Goal: Contribute content: Contribute content

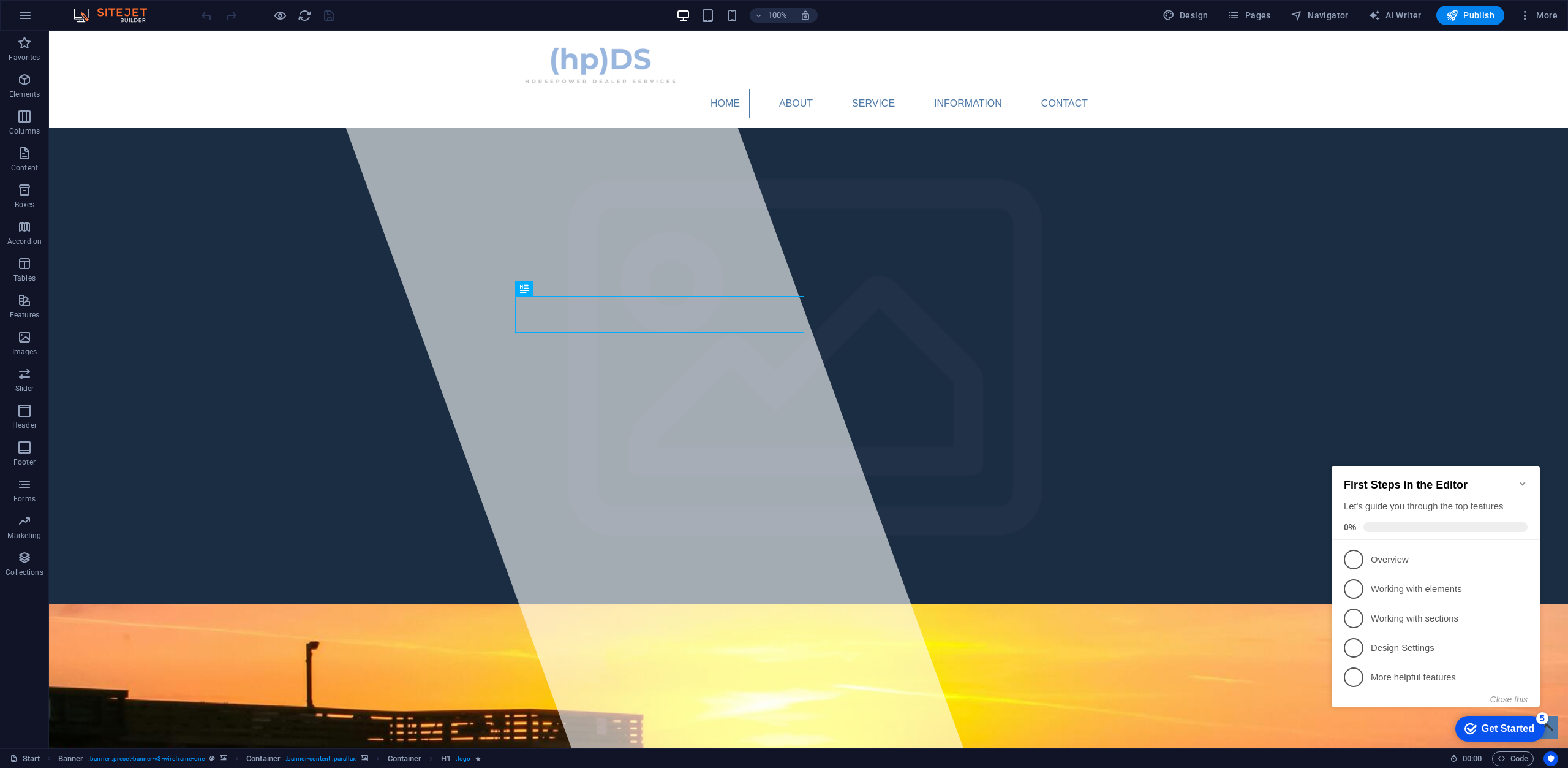
click at [1522, 480] on icon "Minimize checklist" at bounding box center [1523, 483] width 10 height 10
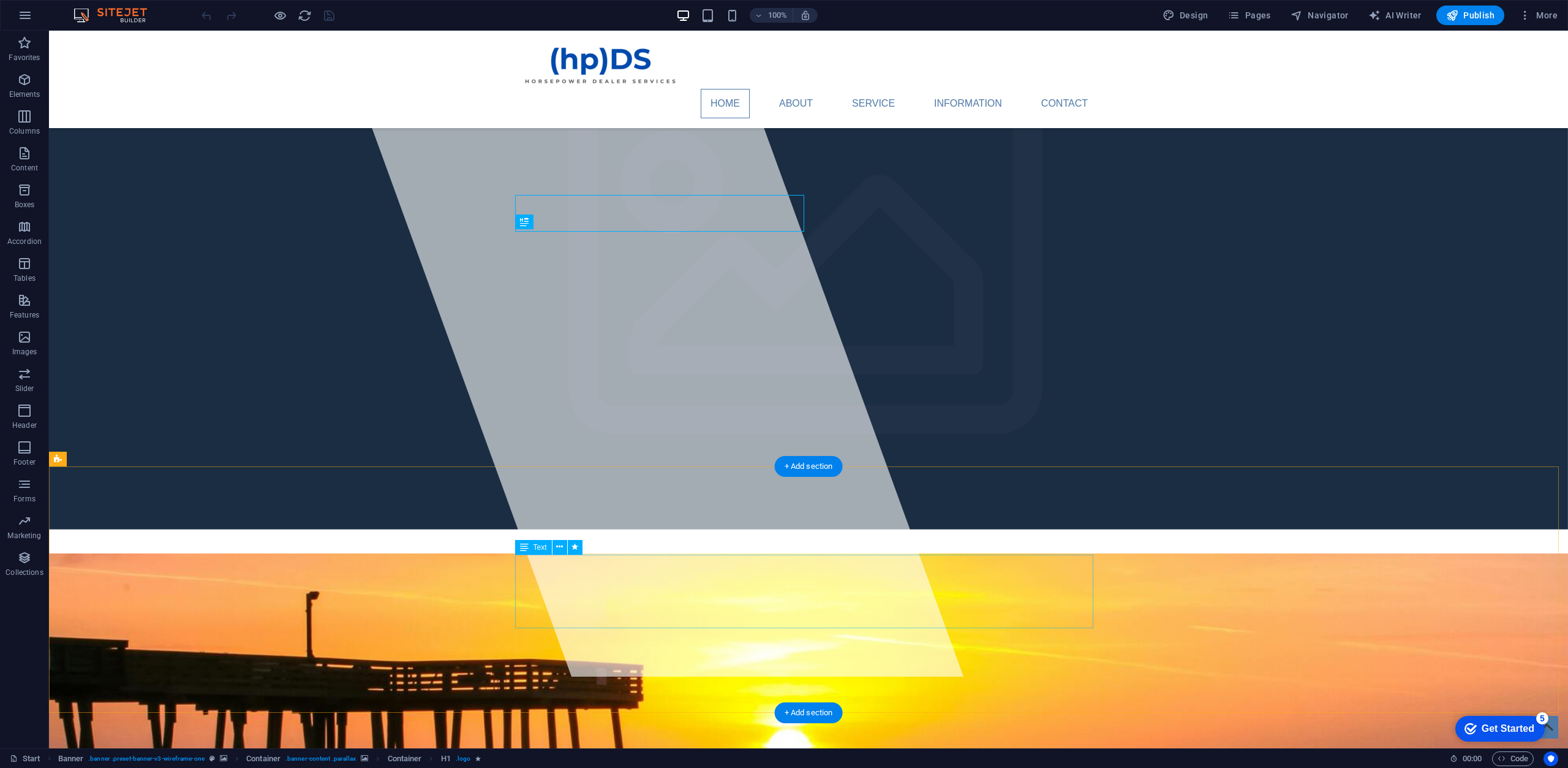
scroll to position [61, 0]
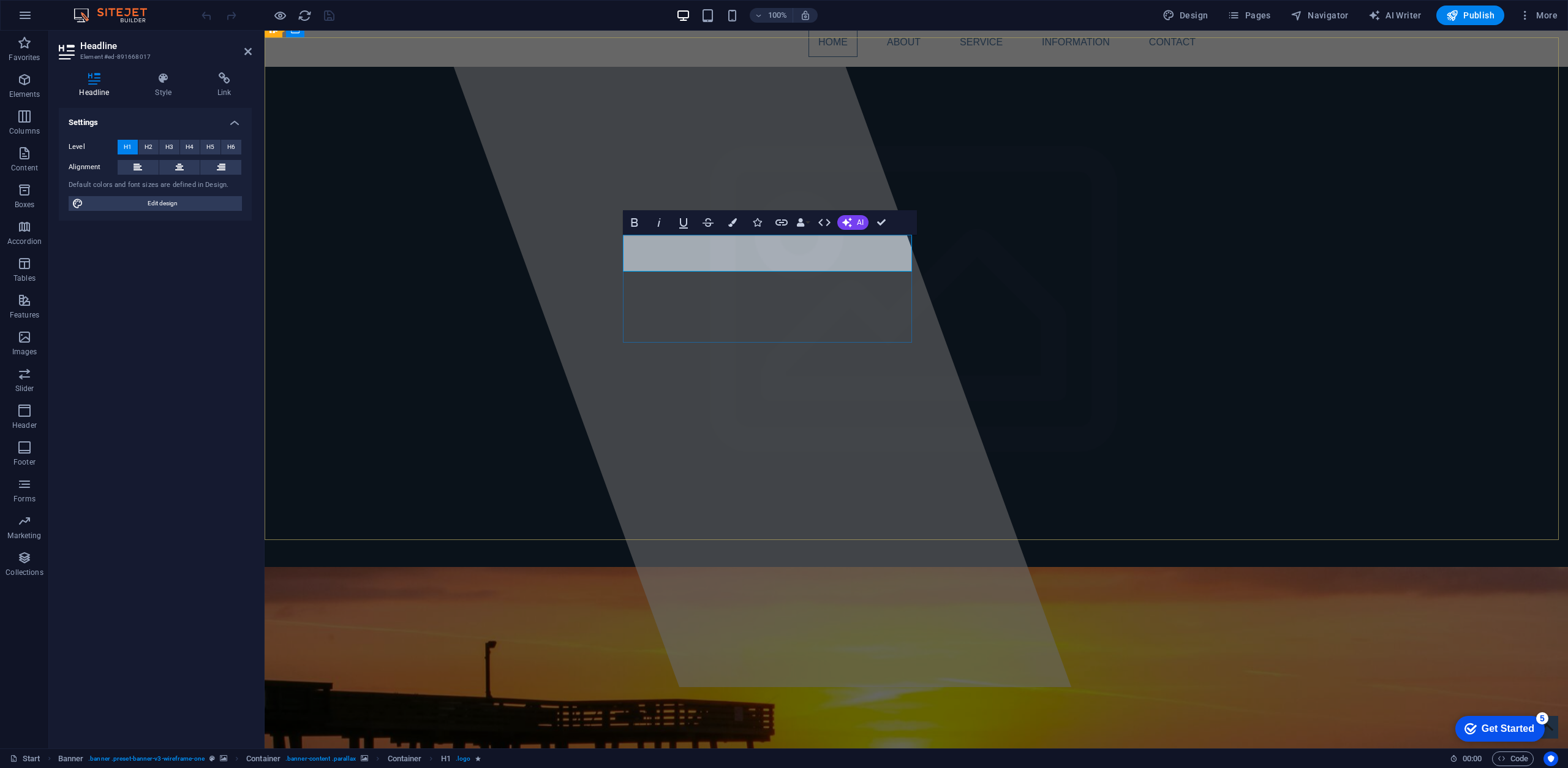
drag, startPoint x: 800, startPoint y: 254, endPoint x: 667, endPoint y: 257, distance: 133.0
click at [857, 220] on span "AI" at bounding box center [860, 222] width 7 height 7
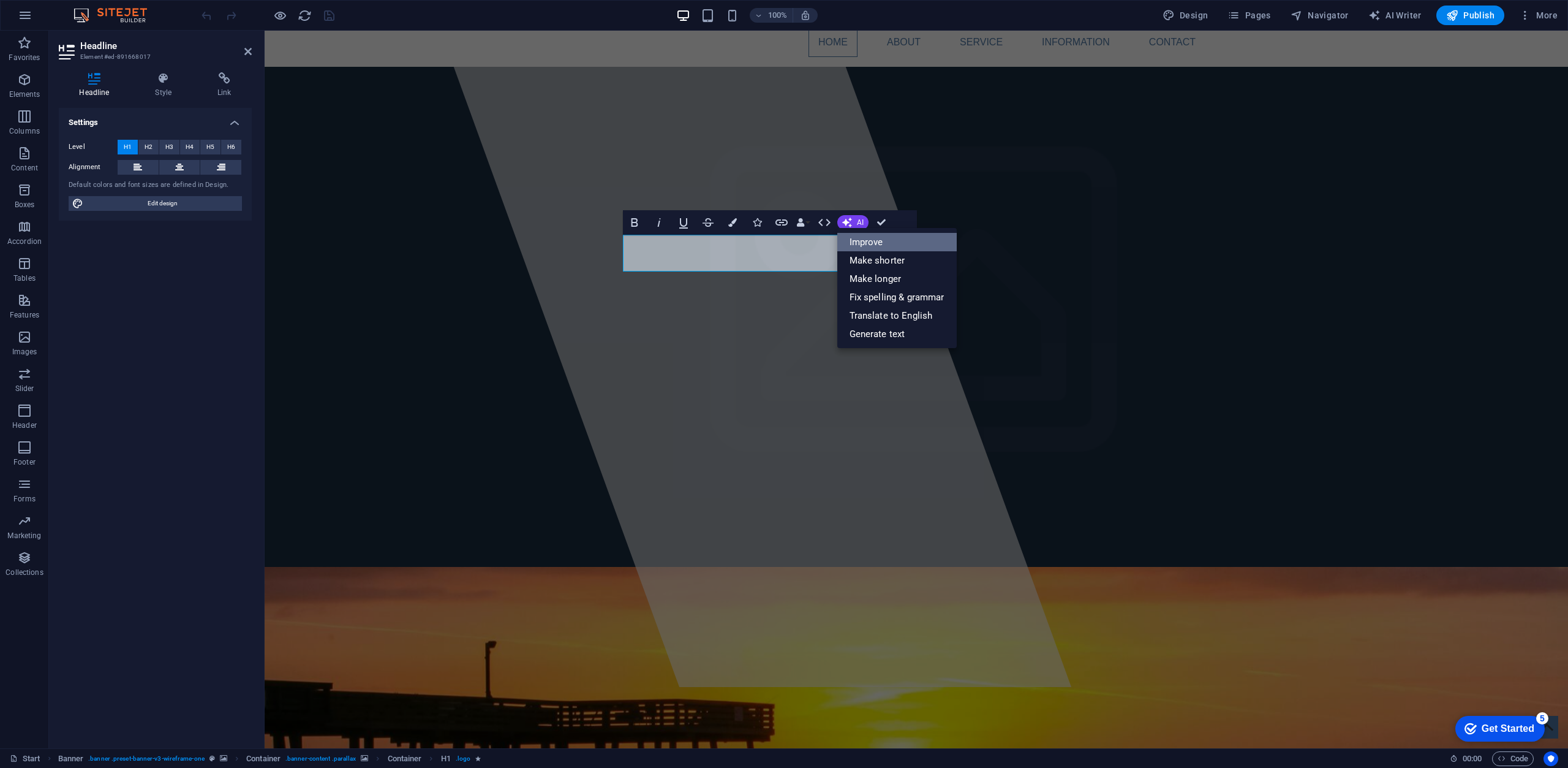
click at [864, 243] on link "Improve" at bounding box center [897, 242] width 120 height 18
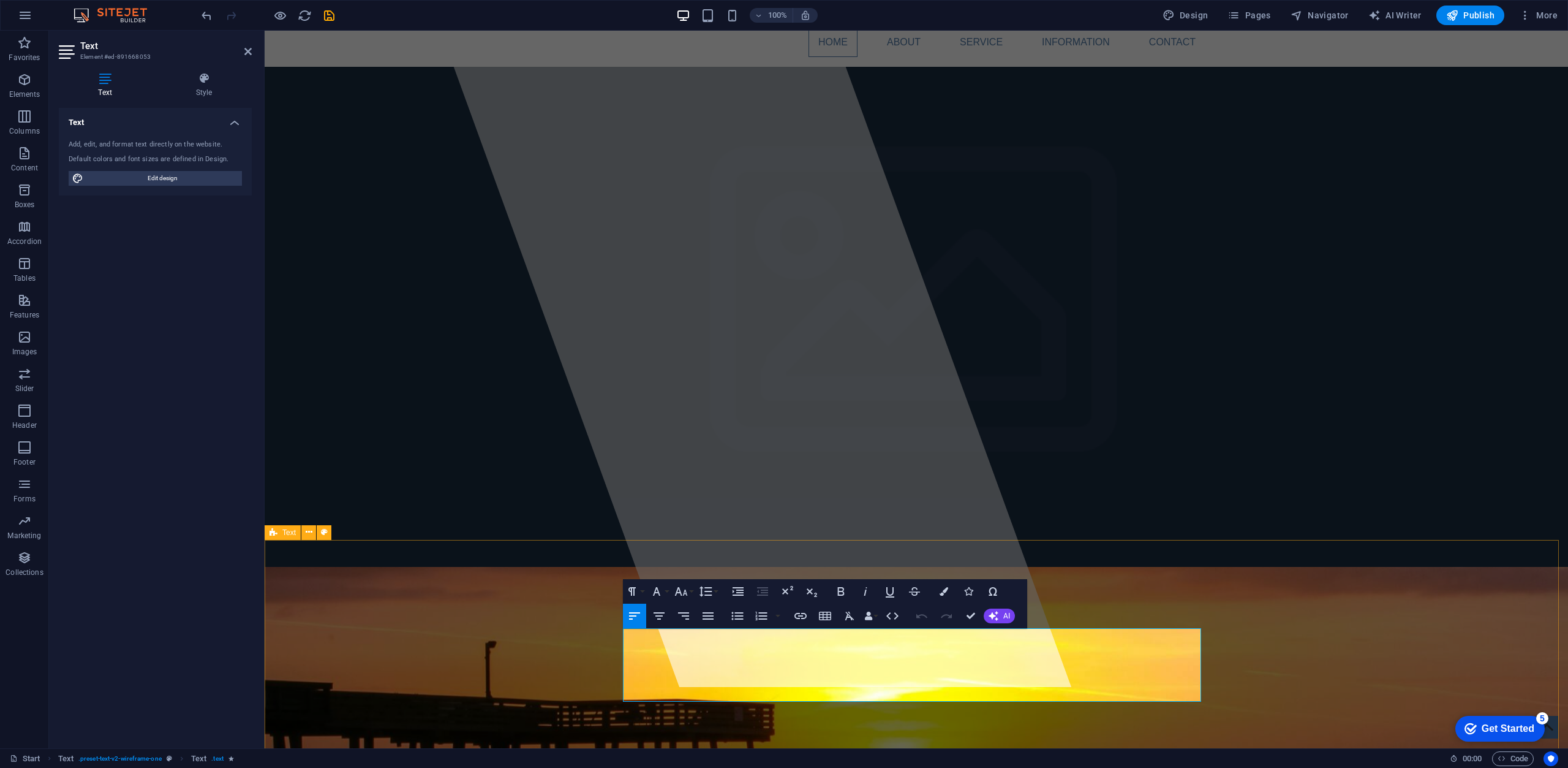
drag, startPoint x: 1011, startPoint y: 694, endPoint x: 595, endPoint y: 634, distance: 420.3
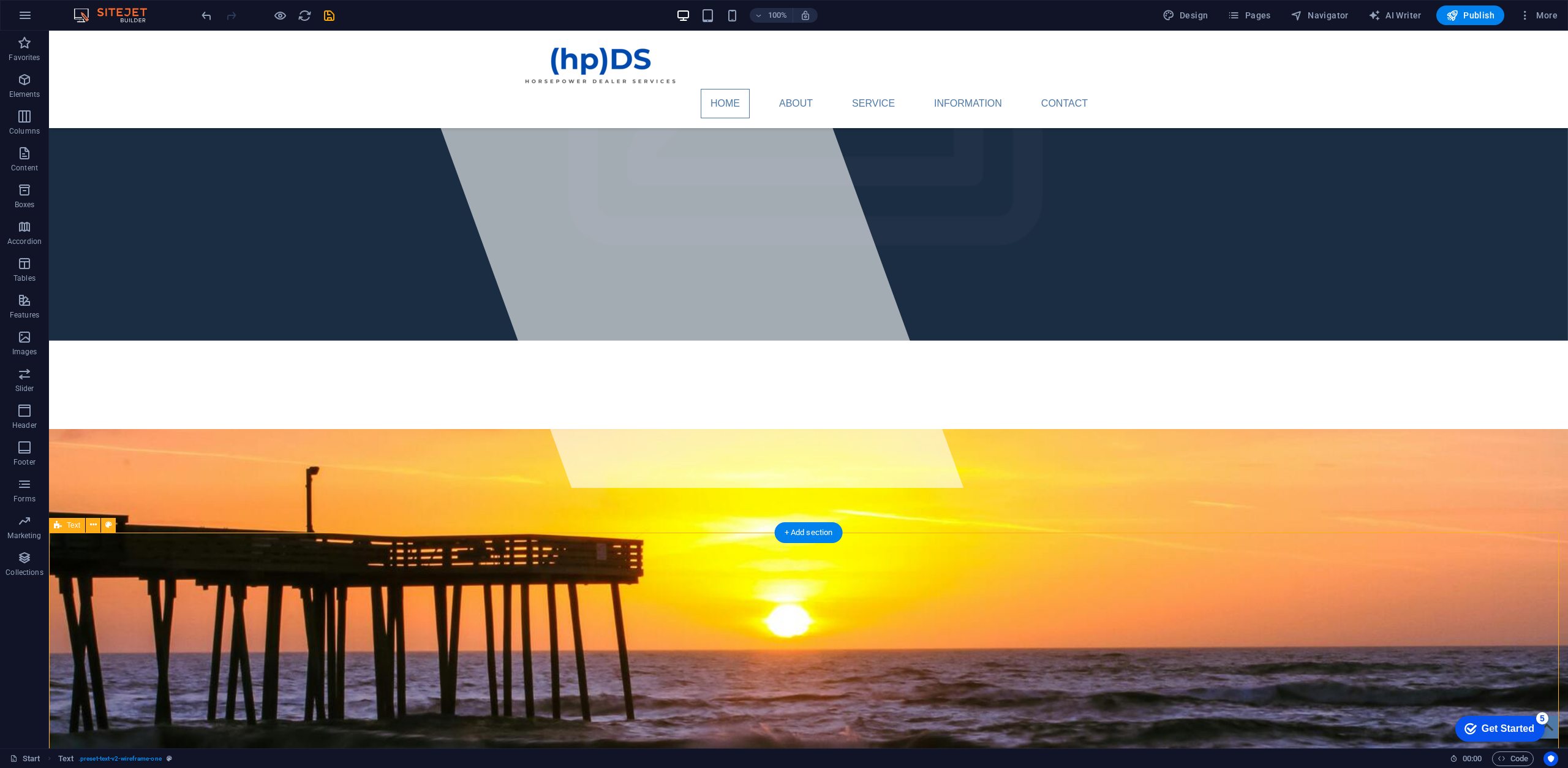
scroll to position [306, 0]
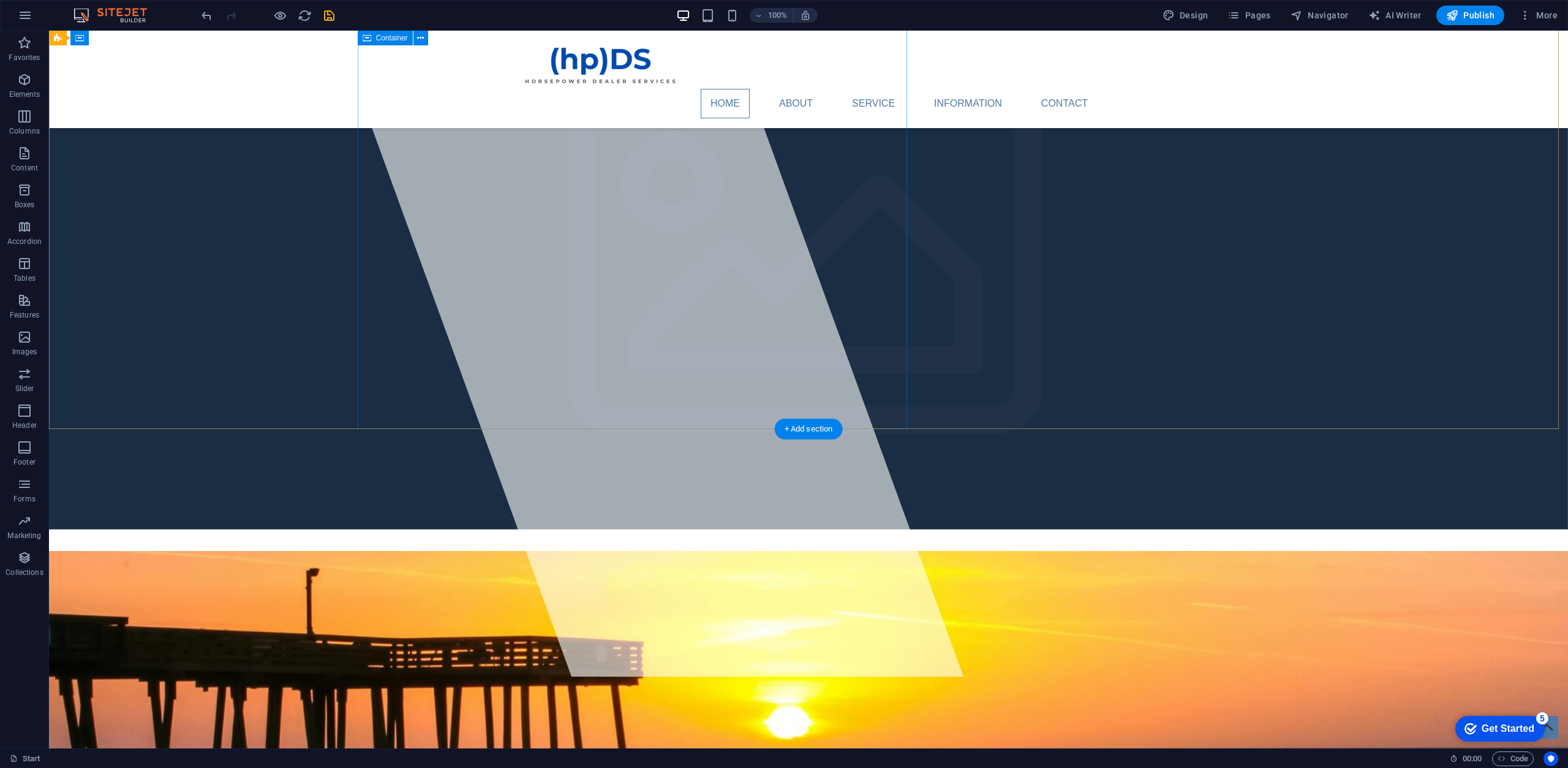
scroll to position [61, 0]
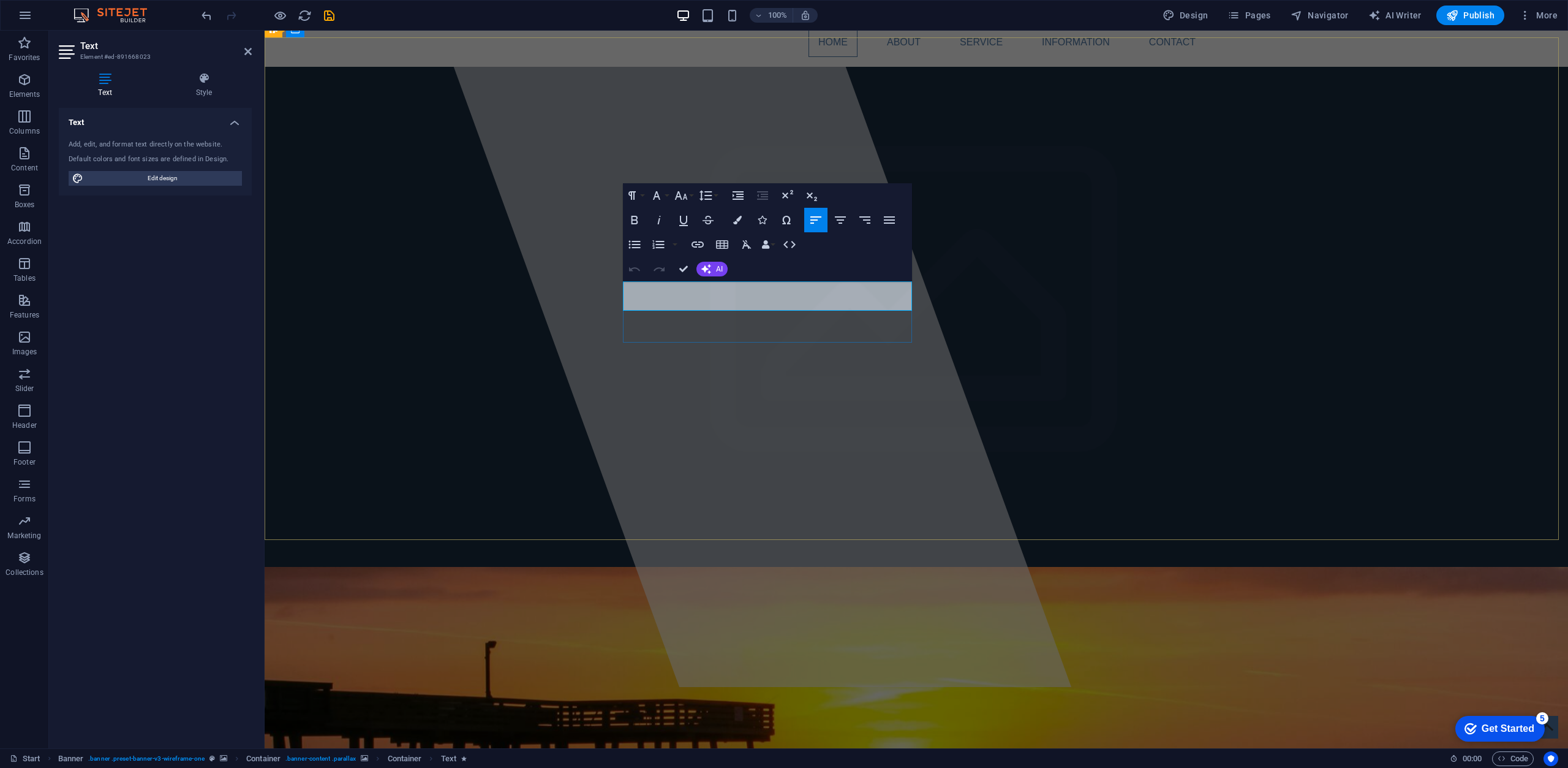
drag, startPoint x: 851, startPoint y: 302, endPoint x: 625, endPoint y: 291, distance: 226.3
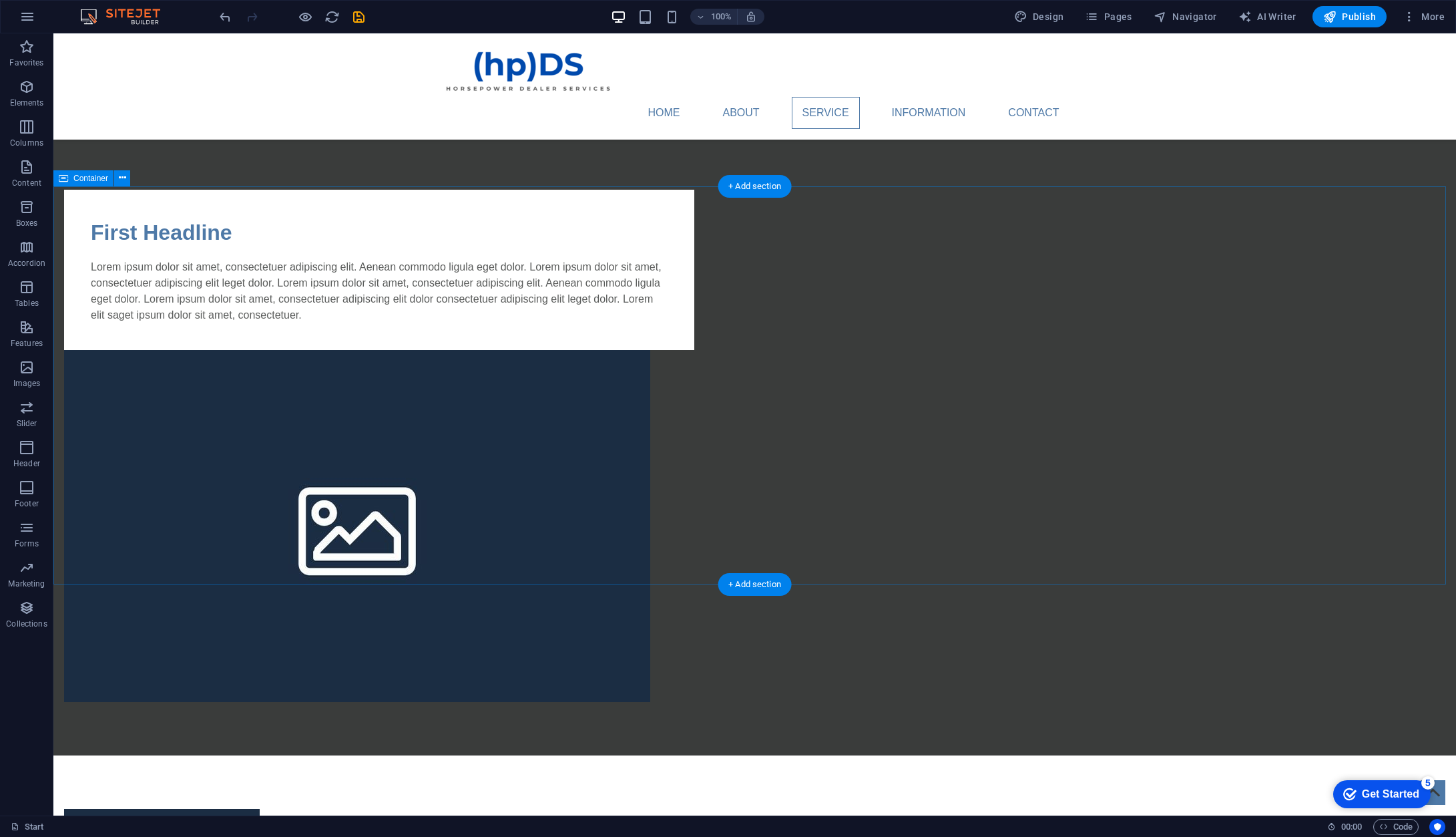
scroll to position [1669, 0]
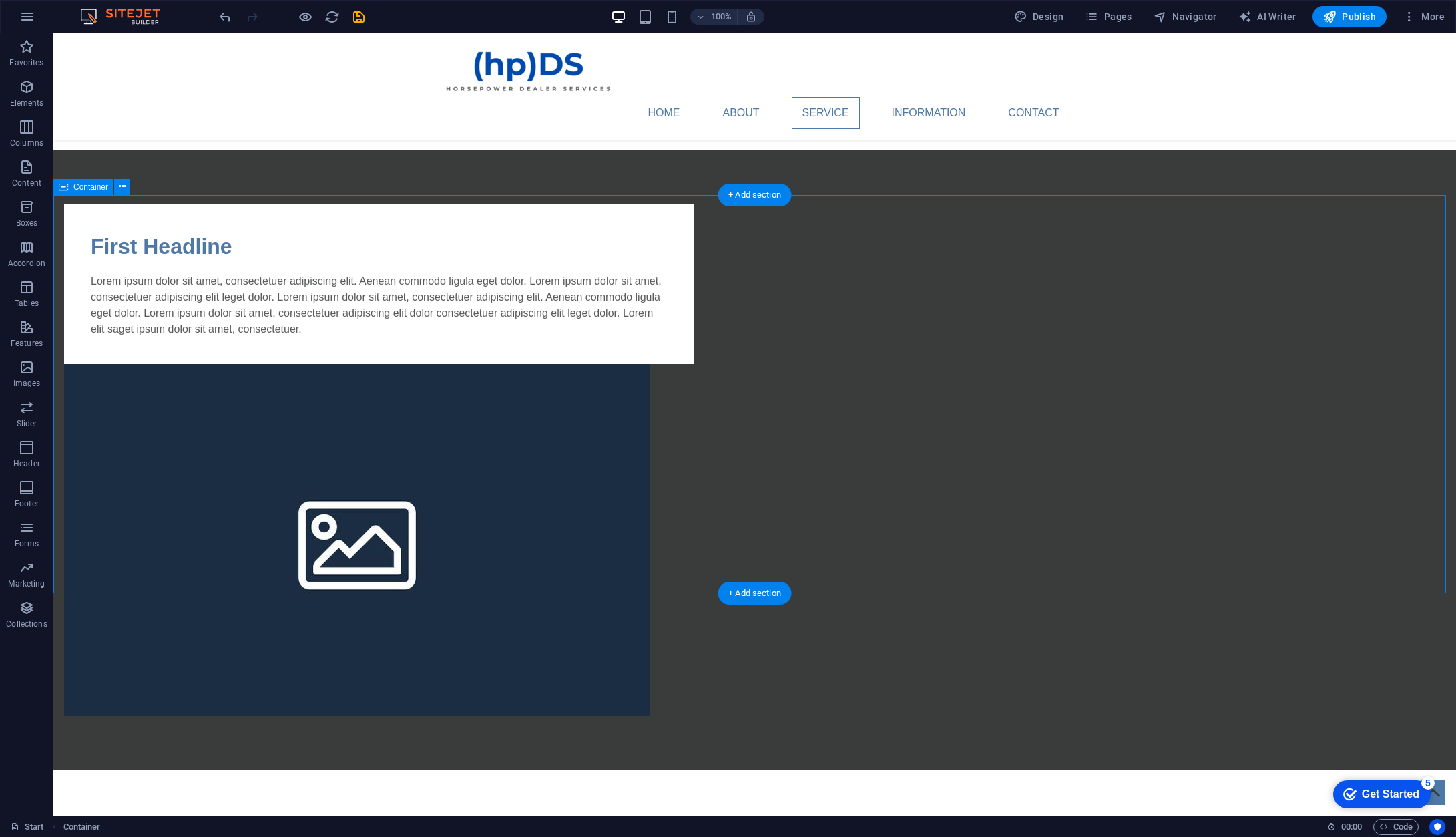
drag, startPoint x: 243, startPoint y: 402, endPoint x: 246, endPoint y: 295, distance: 107.0
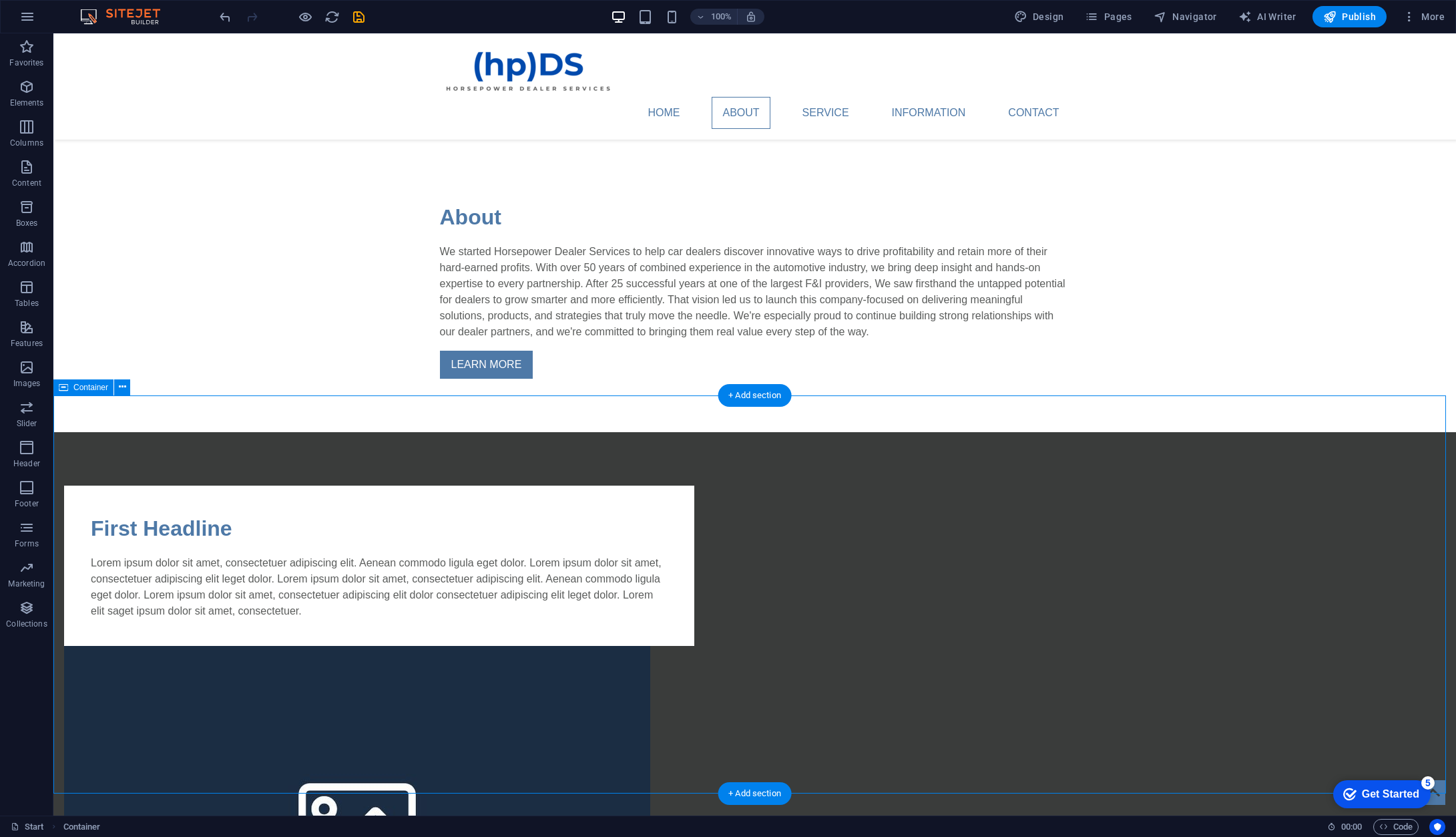
scroll to position [1336, 0]
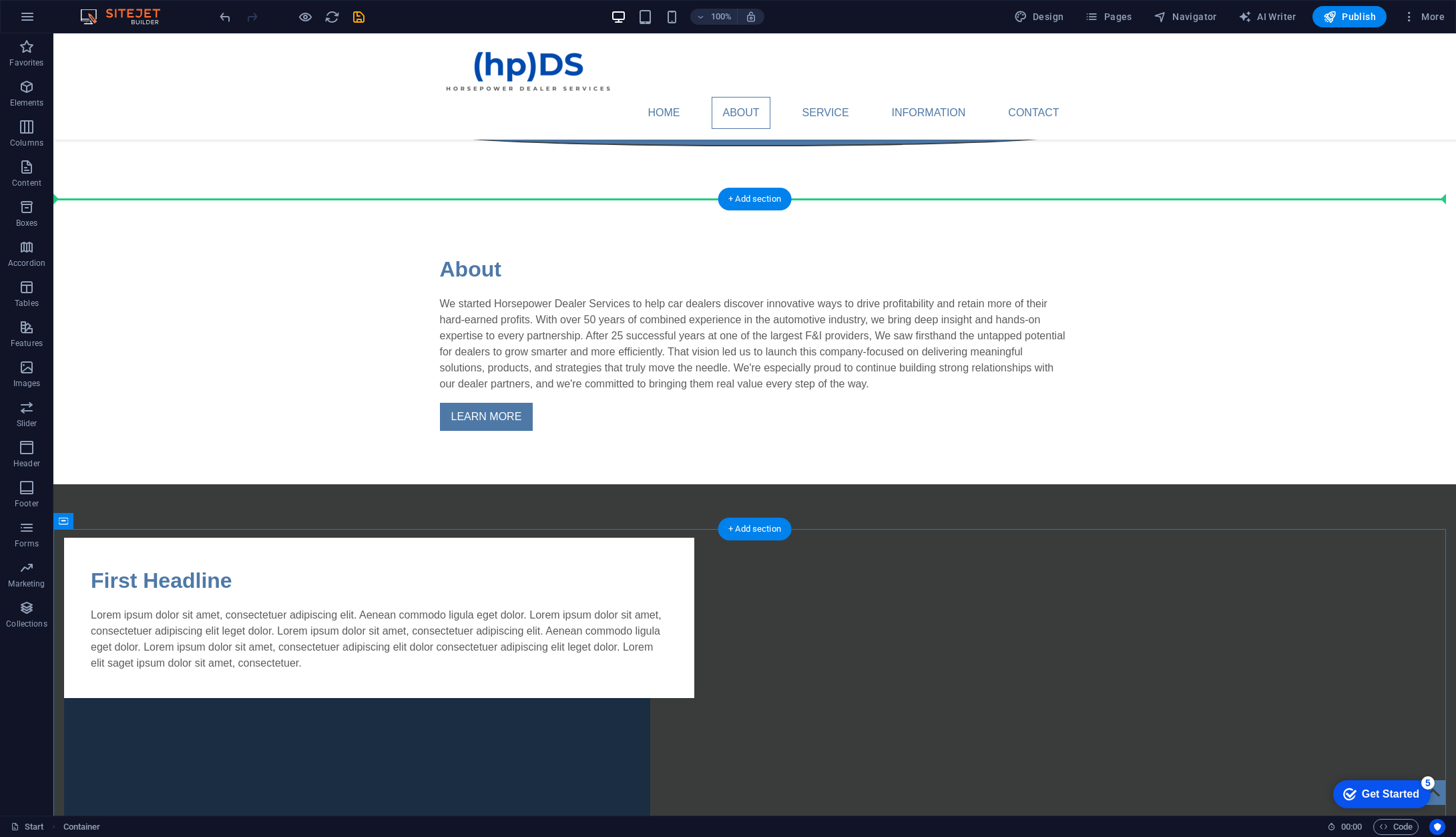
drag, startPoint x: 212, startPoint y: 595, endPoint x: 240, endPoint y: 297, distance: 299.3
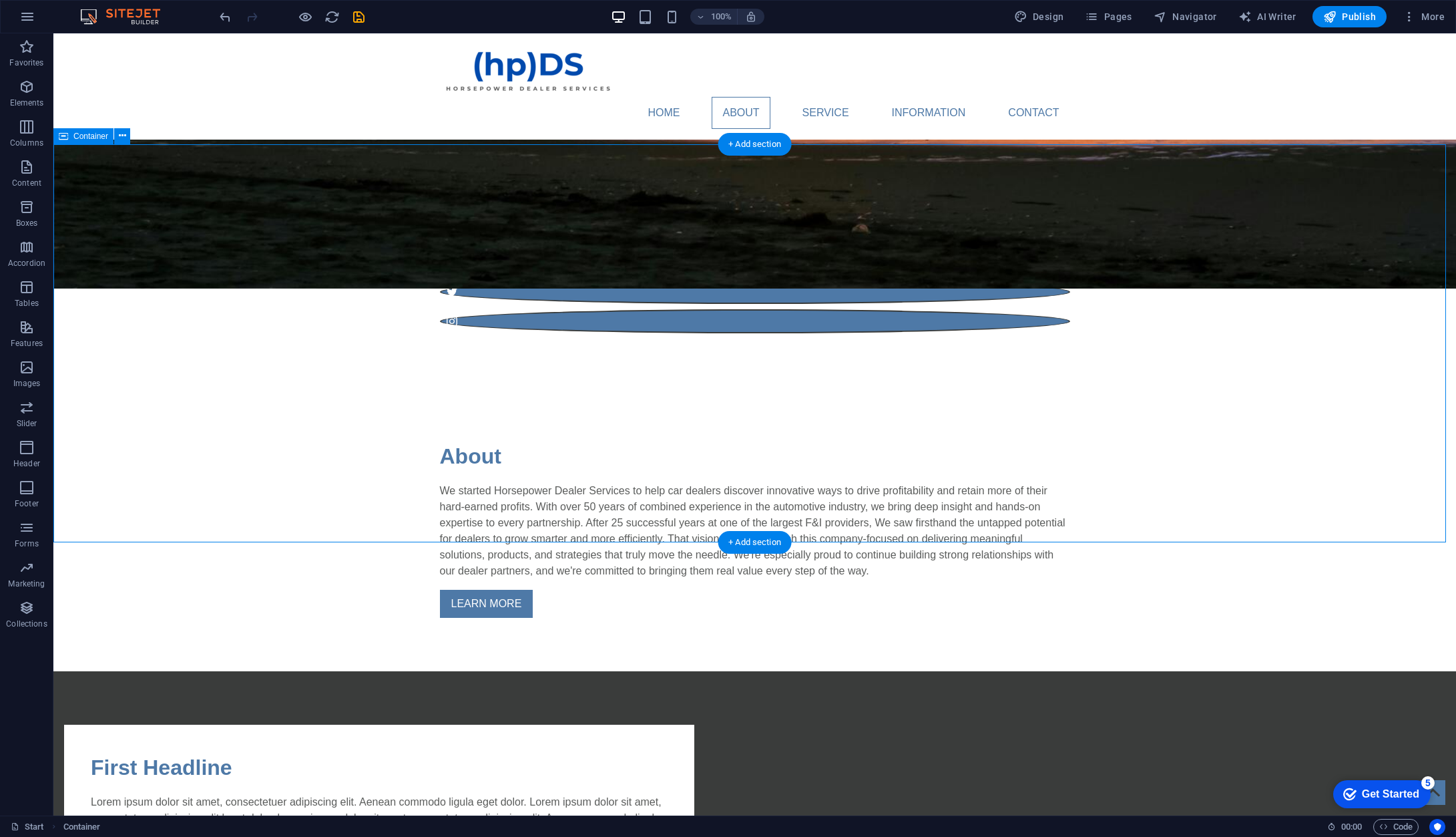
scroll to position [1135, 0]
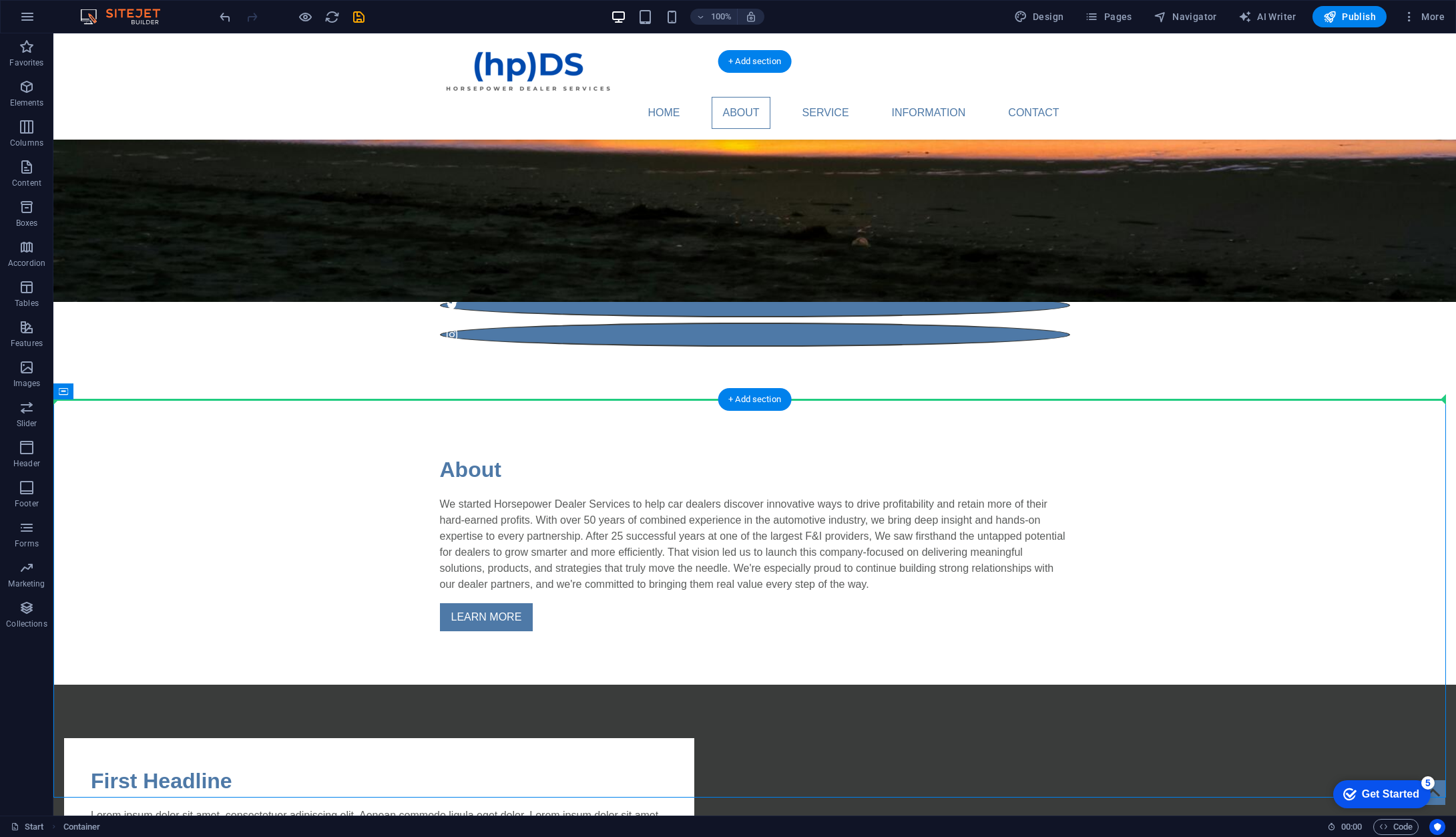
drag, startPoint x: 247, startPoint y: 537, endPoint x: 258, endPoint y: 245, distance: 292.2
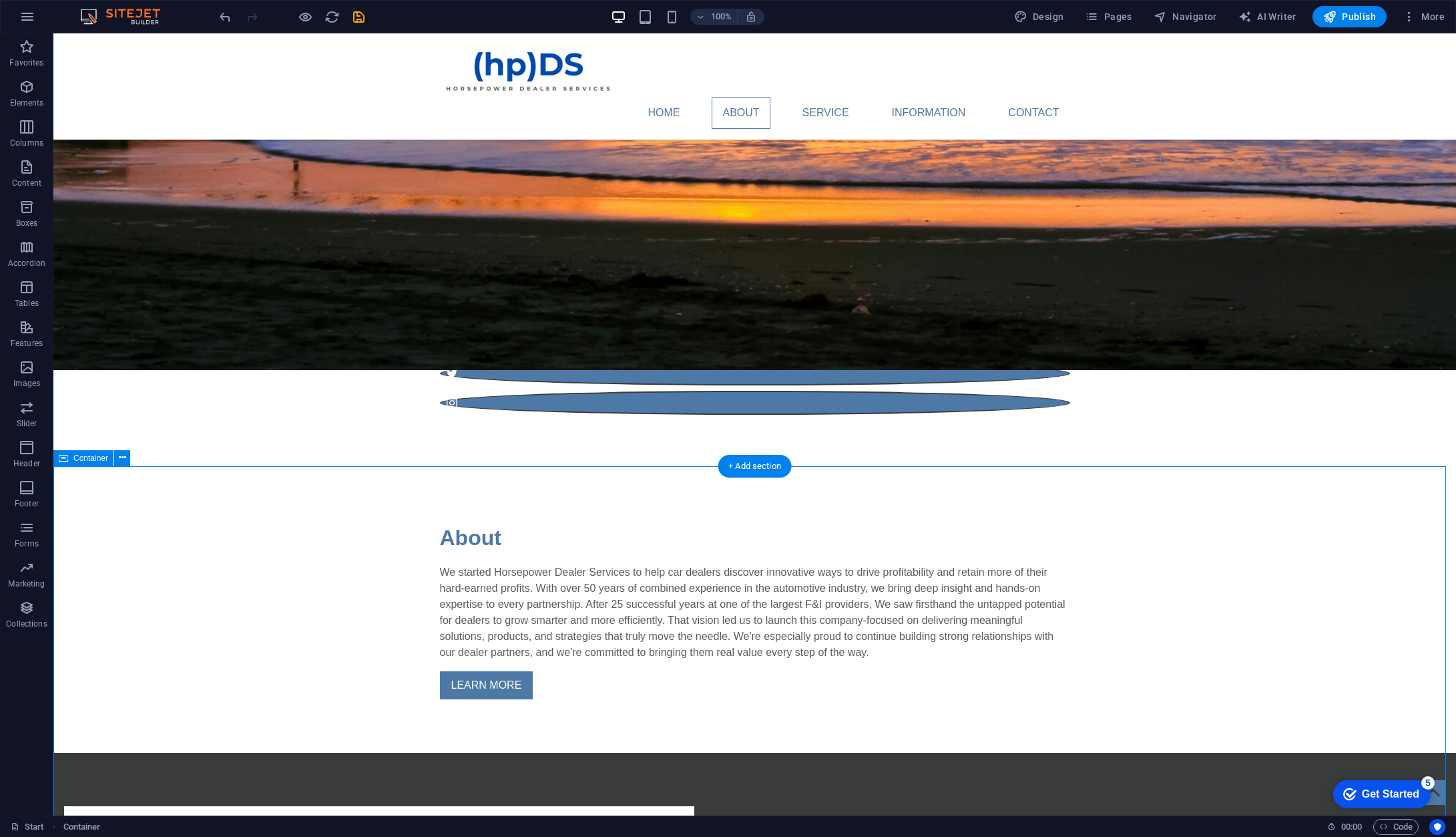
scroll to position [1069, 0]
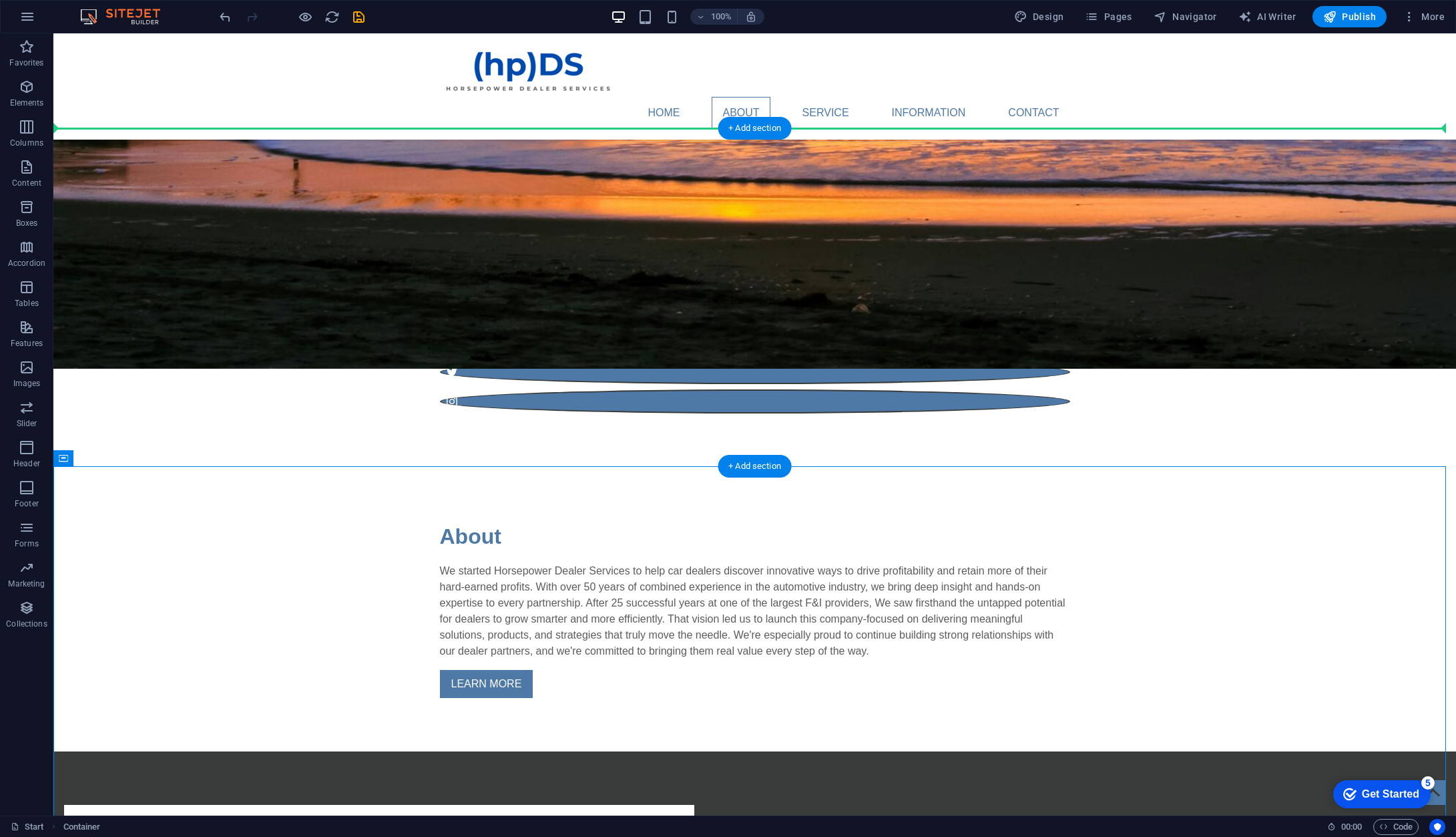
drag, startPoint x: 264, startPoint y: 635, endPoint x: 306, endPoint y: 276, distance: 361.4
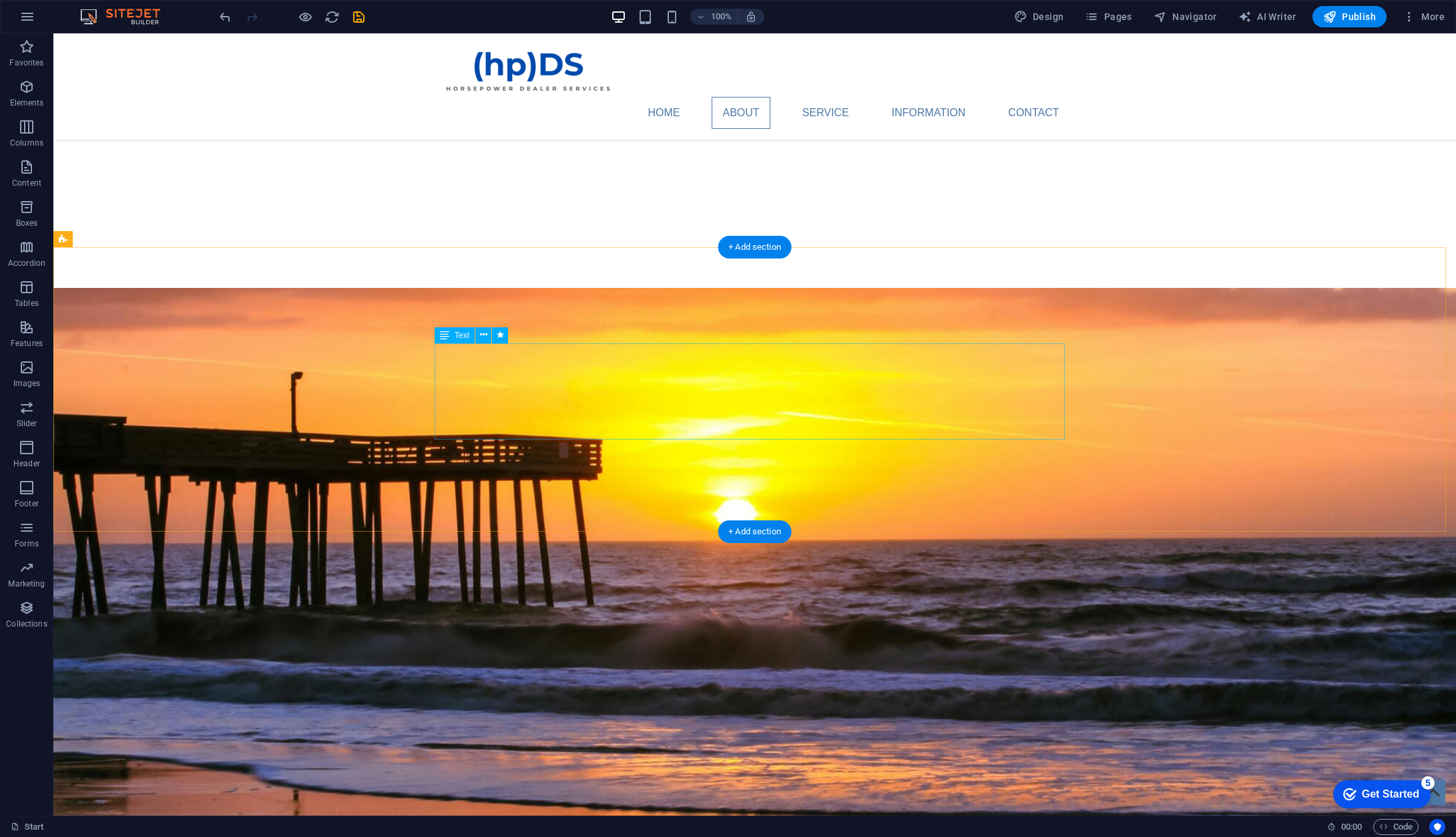
scroll to position [668, 0]
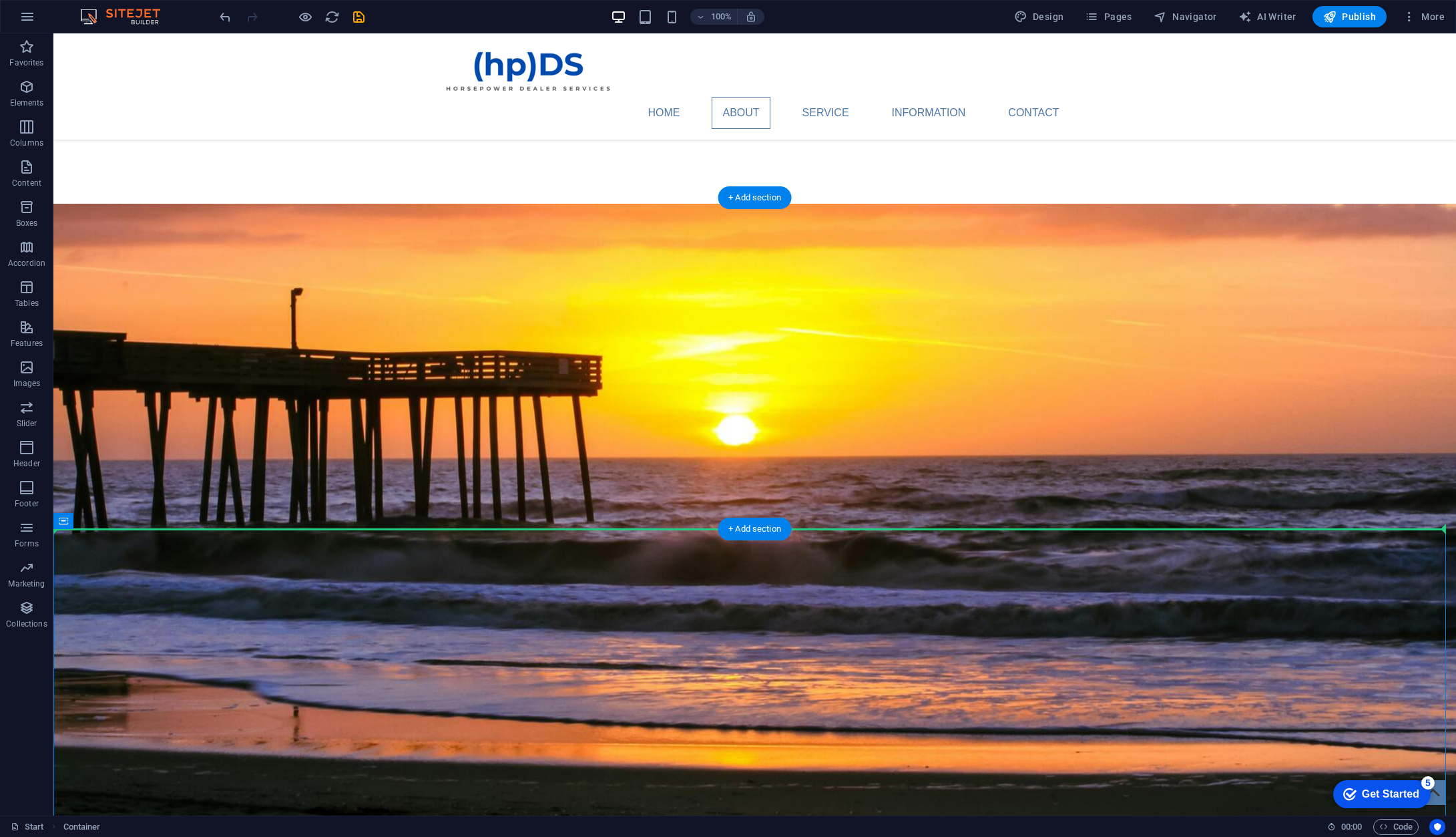
drag, startPoint x: 273, startPoint y: 650, endPoint x: 303, endPoint y: 368, distance: 283.6
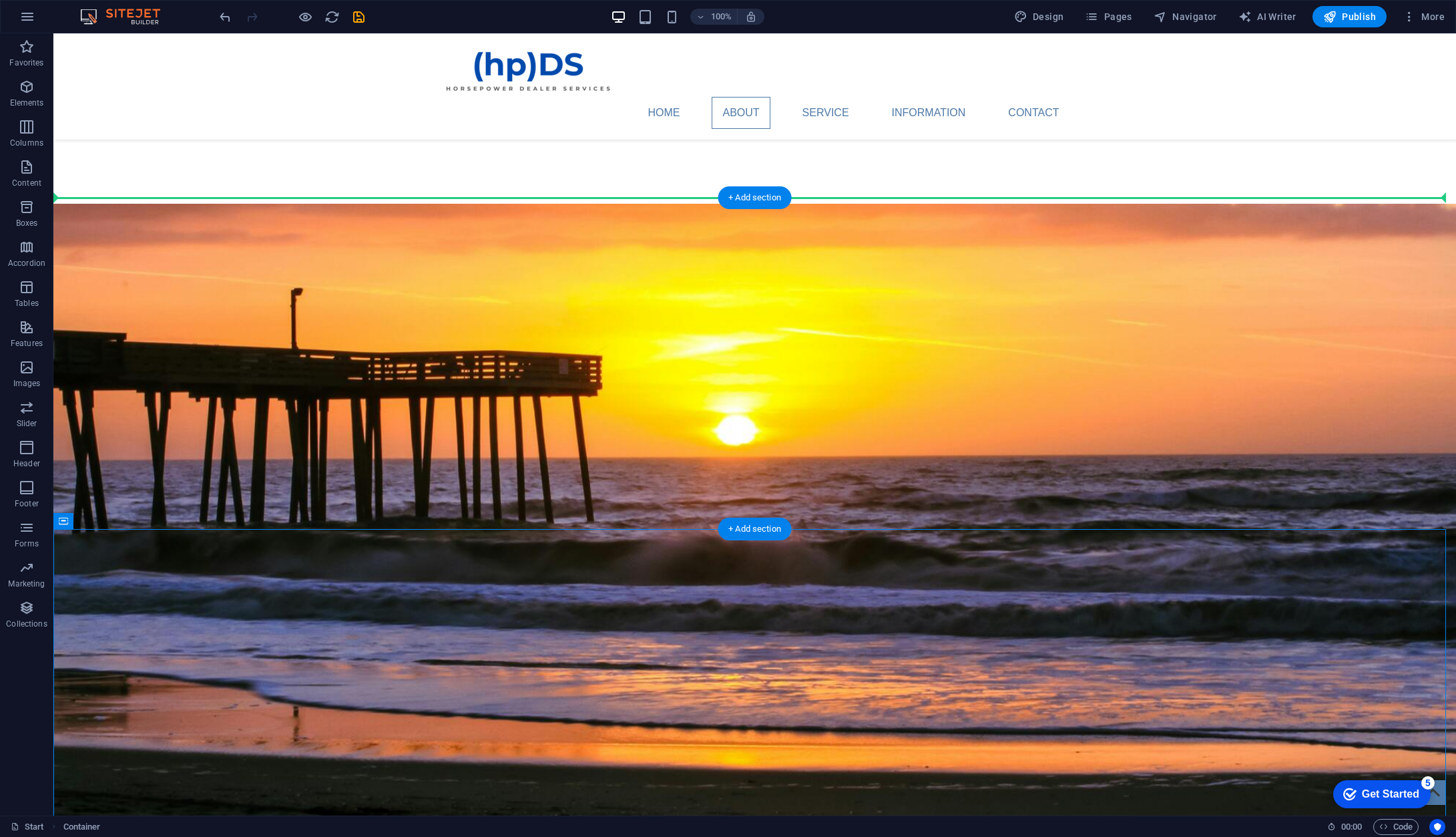
drag, startPoint x: 344, startPoint y: 700, endPoint x: 362, endPoint y: 297, distance: 403.4
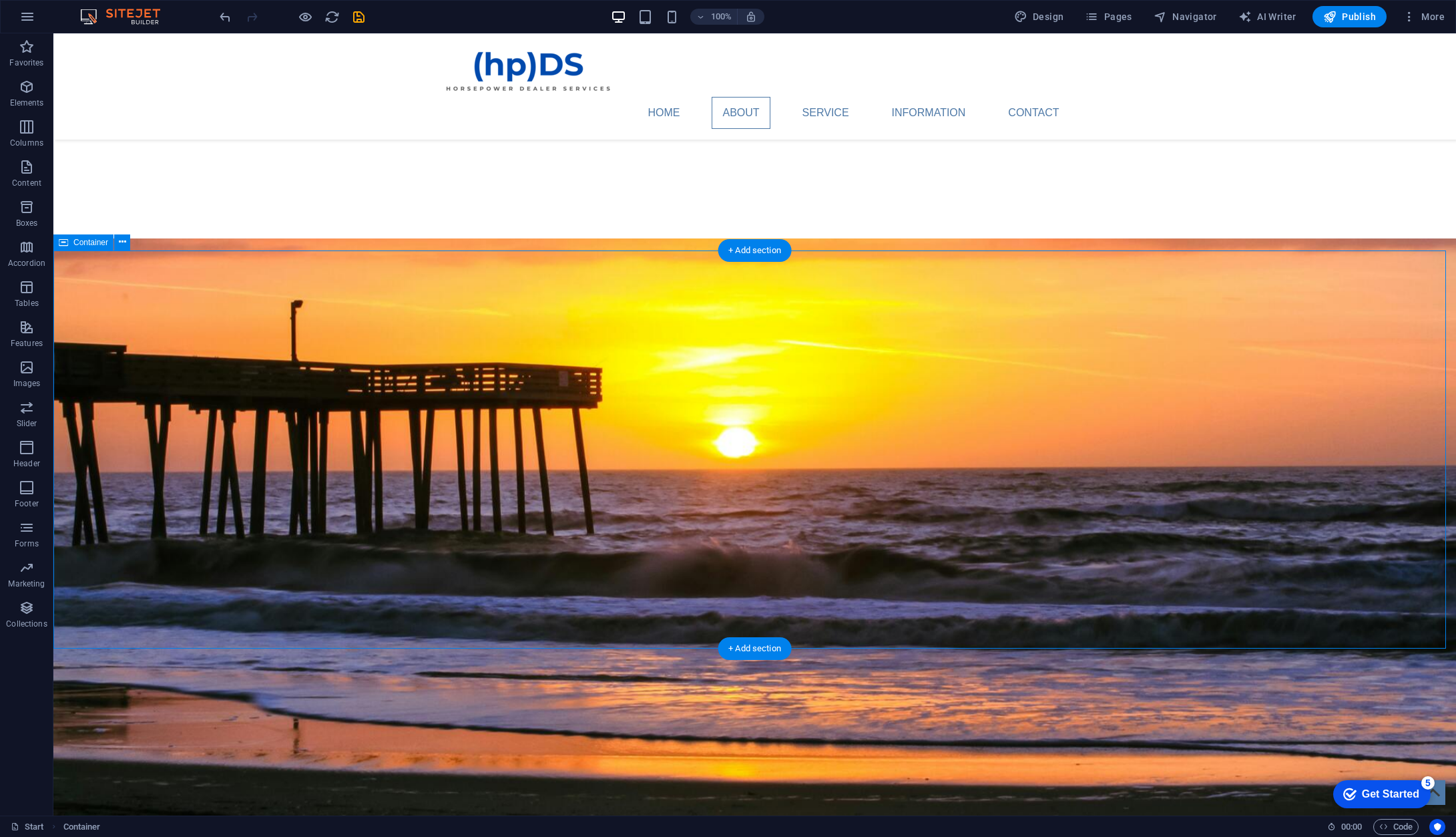
scroll to position [601, 0]
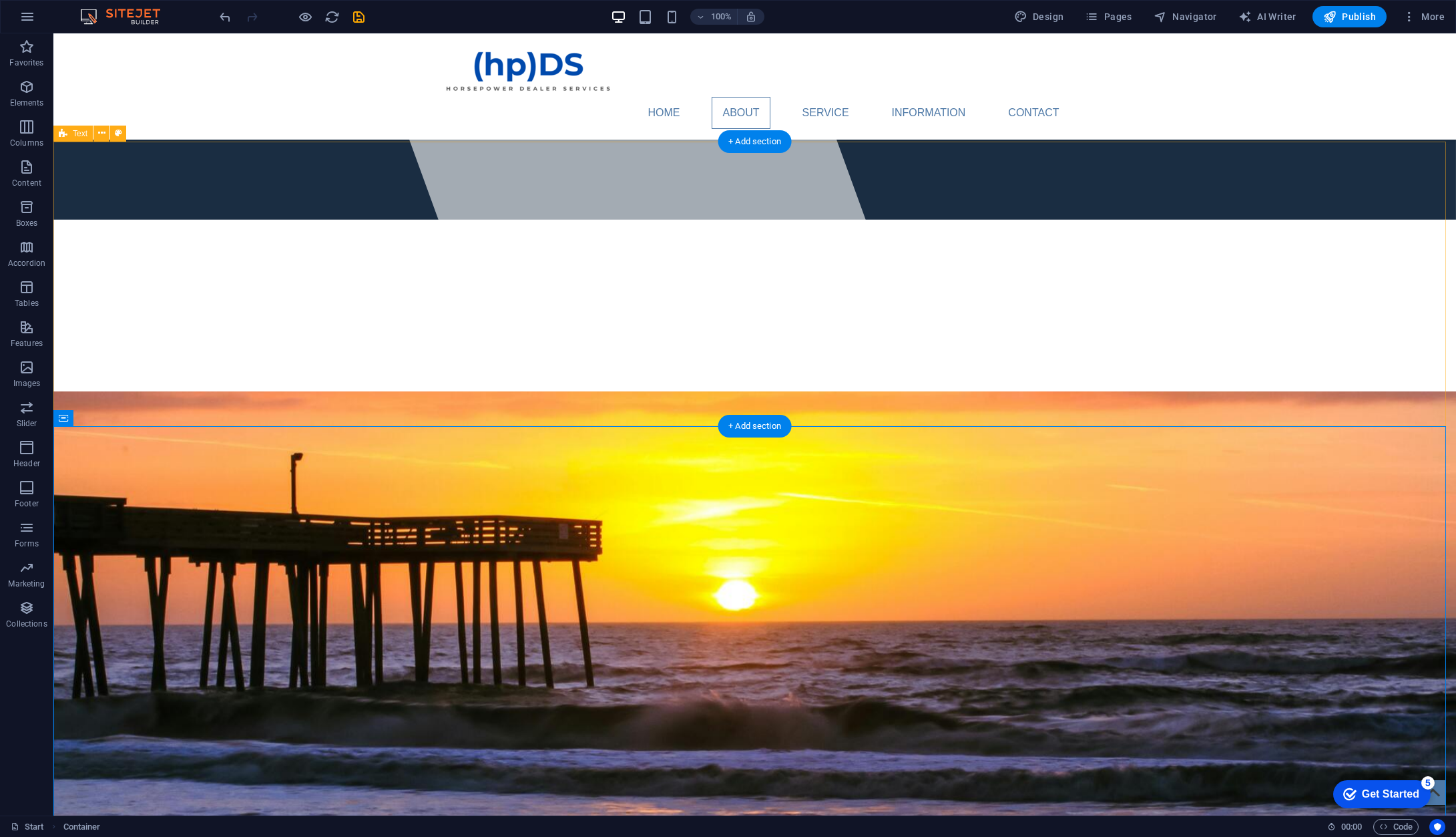
scroll to position [401, 0]
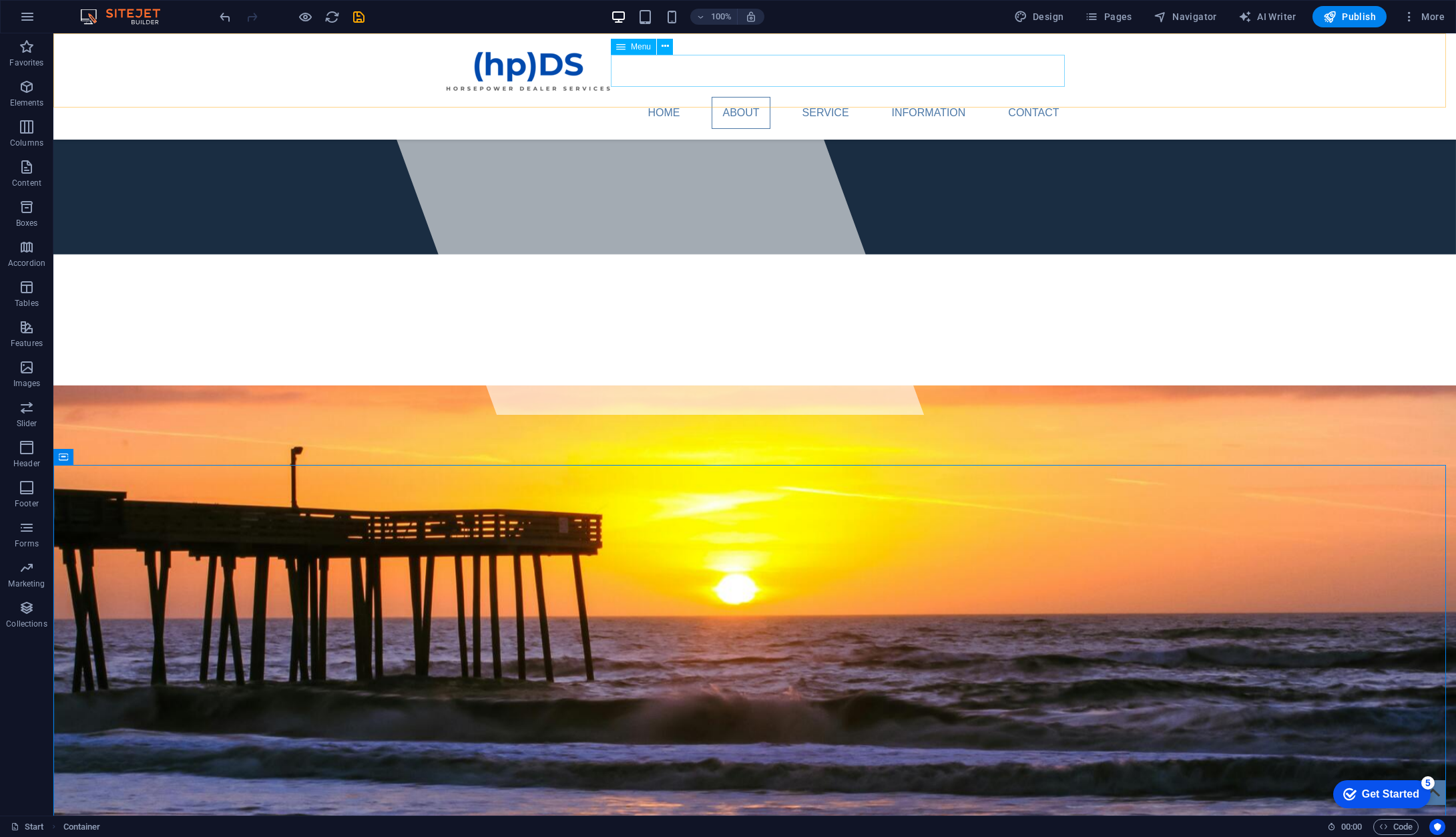
click at [811, 97] on nav "Home About Service Information Contact" at bounding box center [755, 113] width 630 height 32
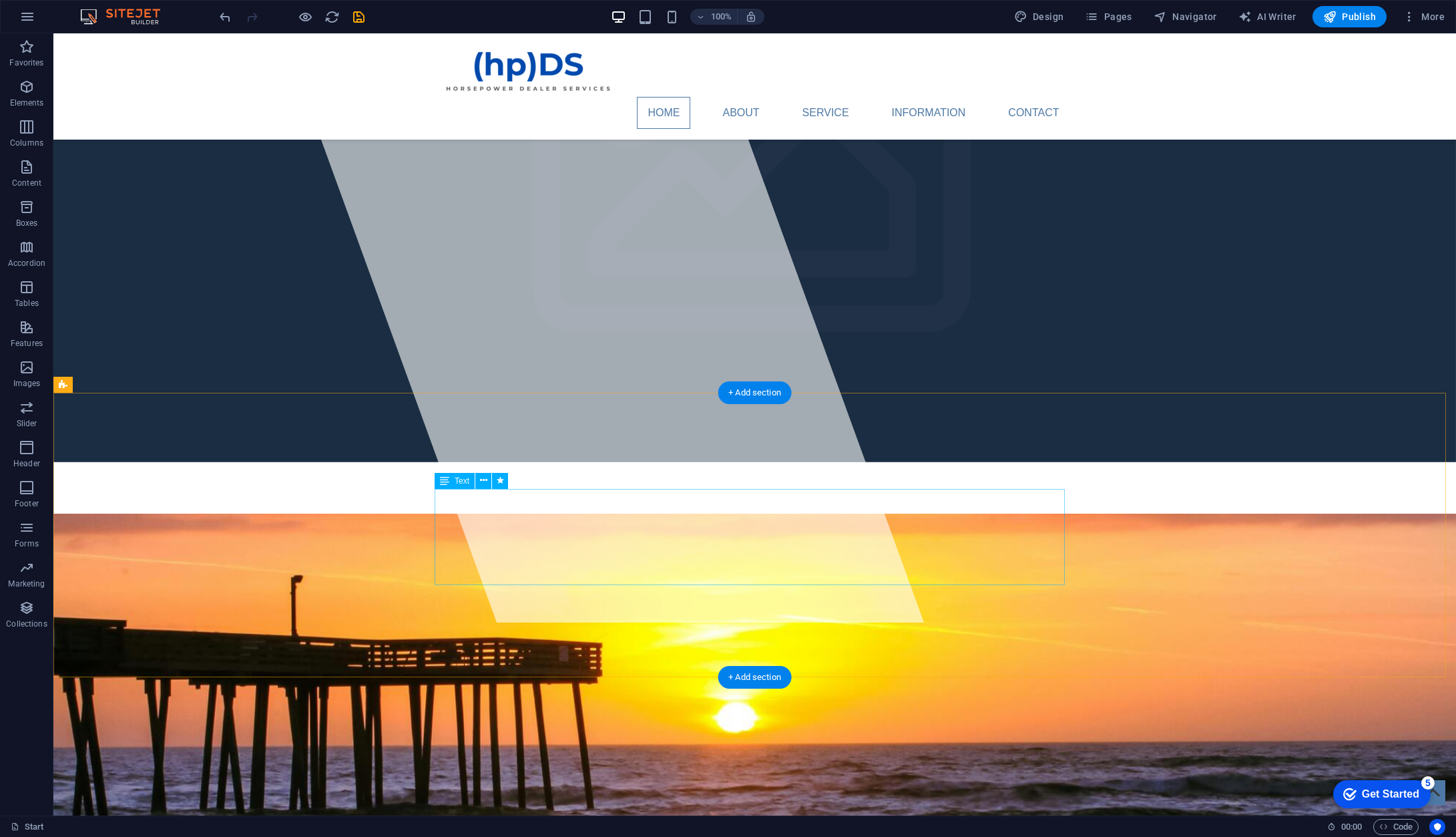
scroll to position [134, 0]
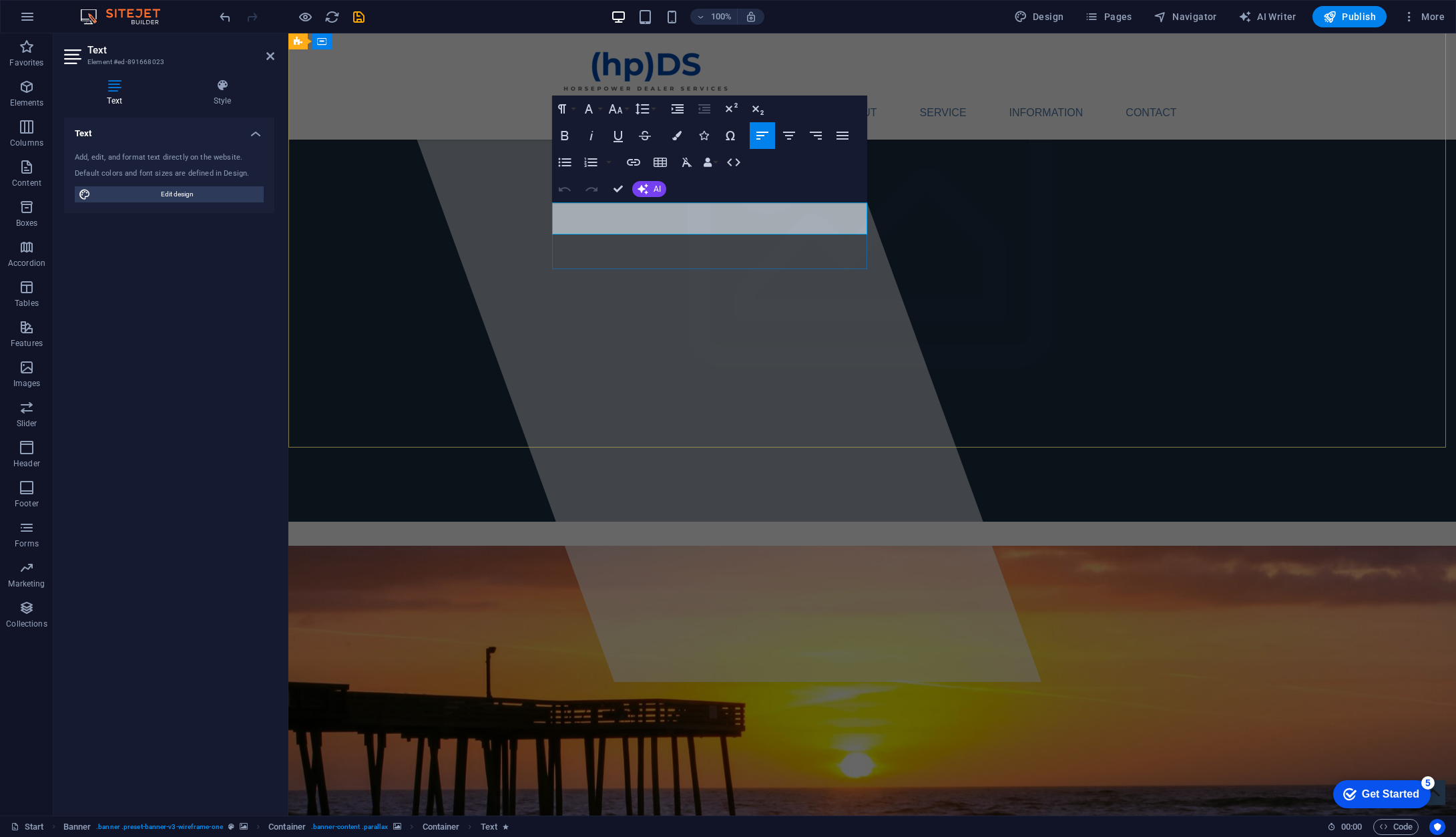
drag, startPoint x: 806, startPoint y: 229, endPoint x: 554, endPoint y: 211, distance: 252.6
drag, startPoint x: 671, startPoint y: 223, endPoint x: 543, endPoint y: 207, distance: 129.0
click at [658, 193] on span "AI" at bounding box center [658, 189] width 8 height 8
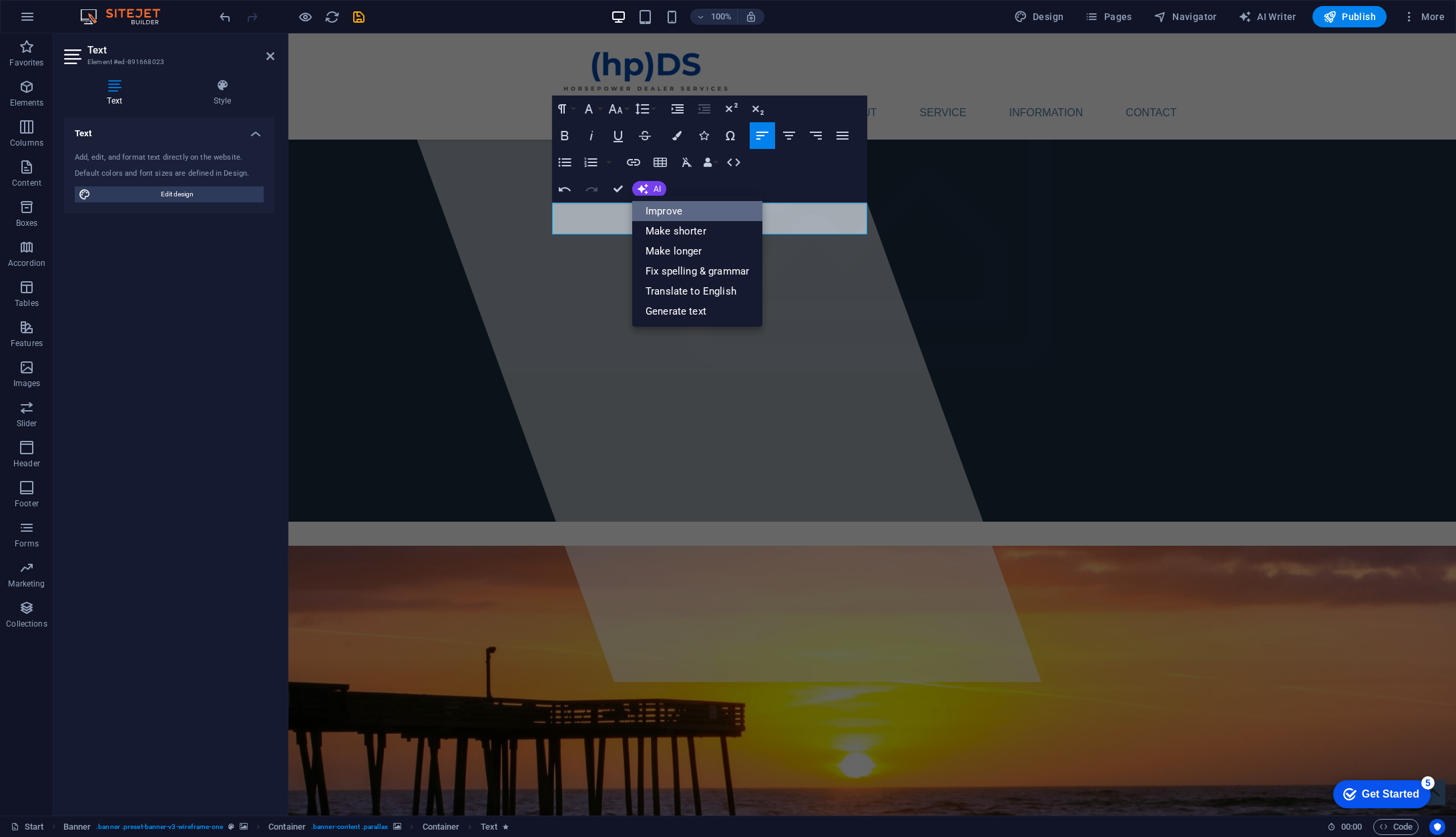
click at [660, 205] on link "Improve" at bounding box center [697, 211] width 130 height 20
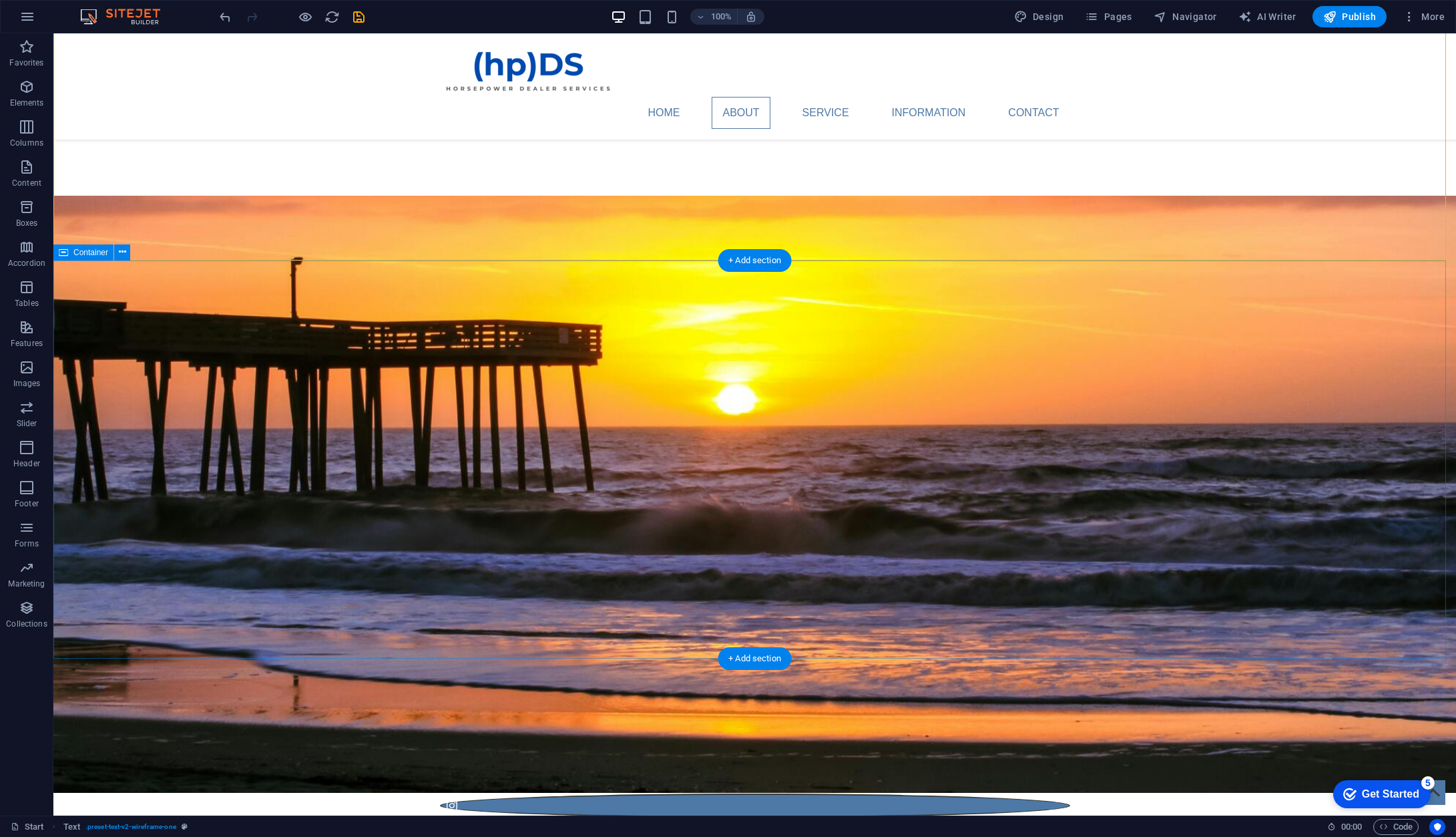
scroll to position [668, 0]
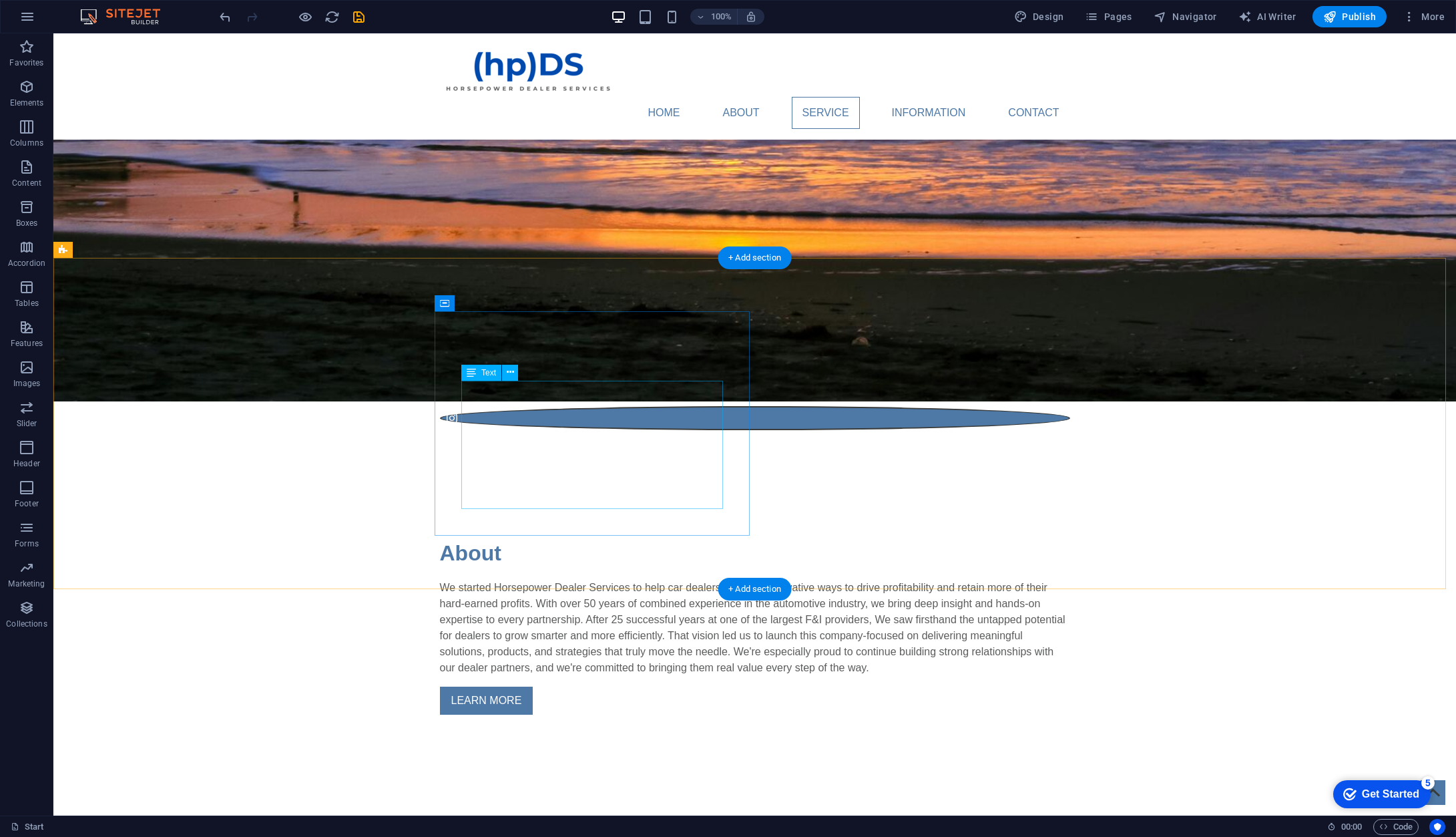
scroll to position [1001, 0]
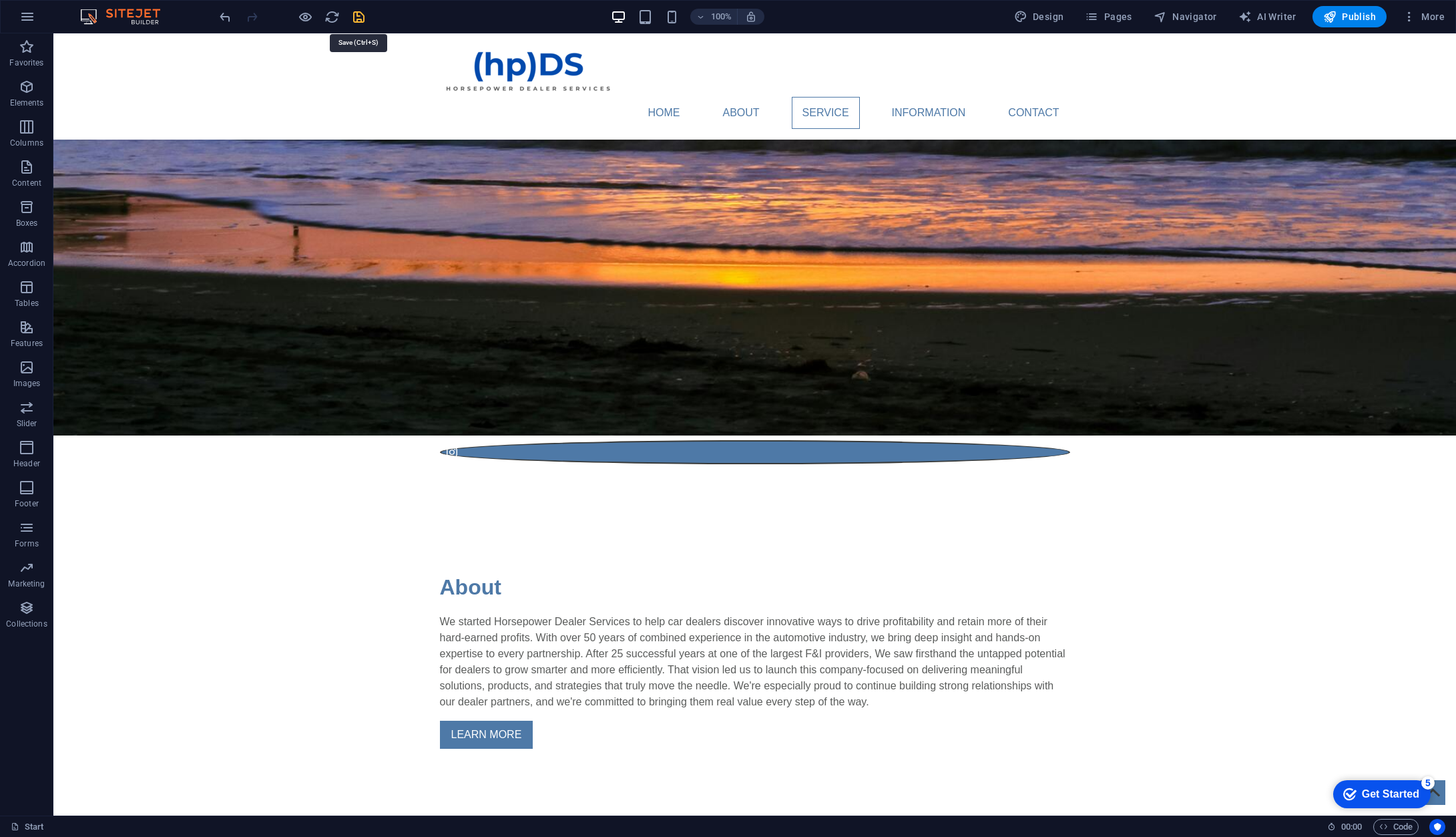
click at [359, 14] on icon "save" at bounding box center [359, 17] width 15 height 15
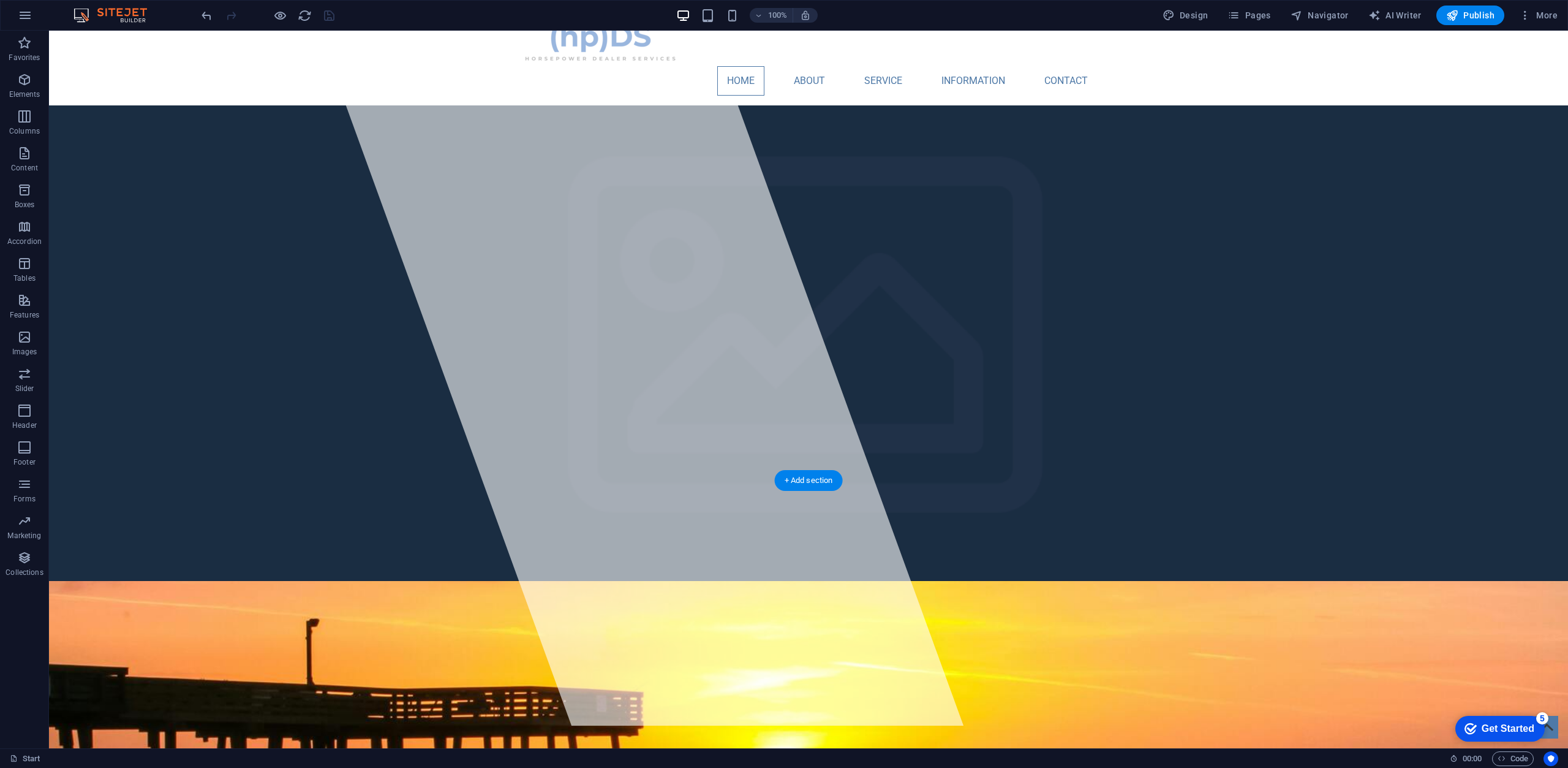
scroll to position [0, 0]
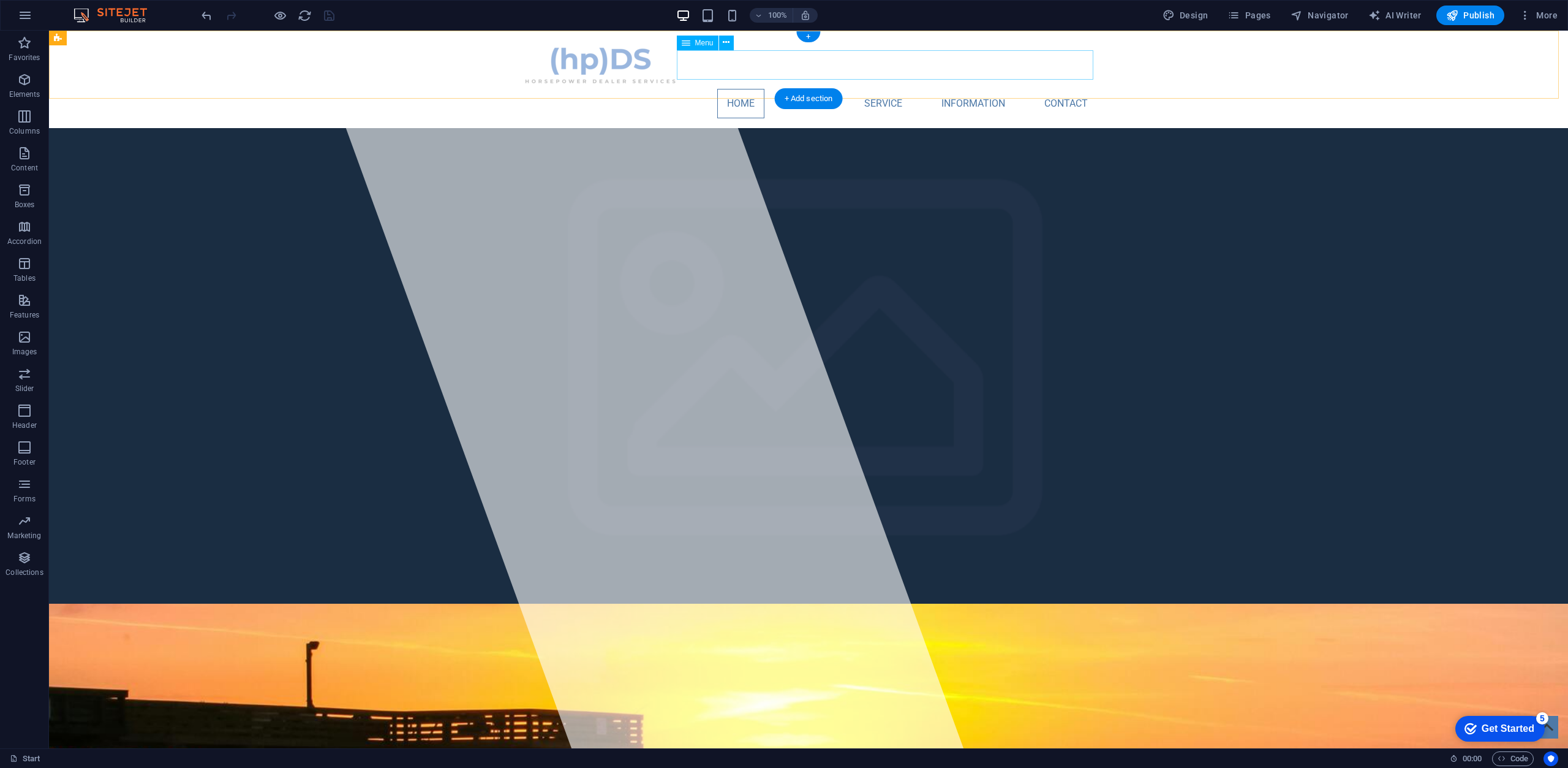
click at [800, 89] on nav "Home About Service Information Contact" at bounding box center [808, 103] width 578 height 30
click at [799, 89] on nav "Home About Service Information Contact" at bounding box center [808, 103] width 578 height 30
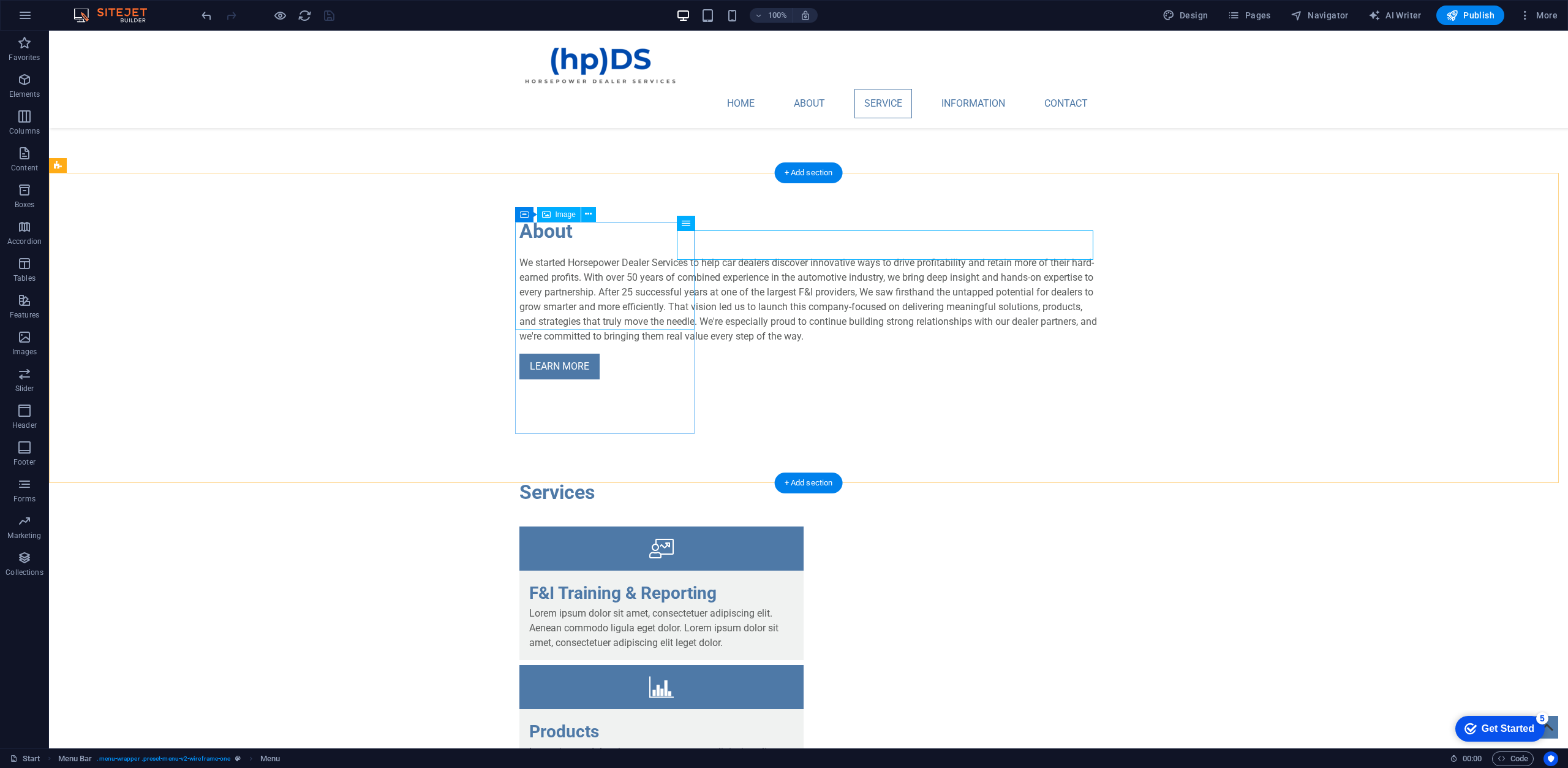
scroll to position [1226, 0]
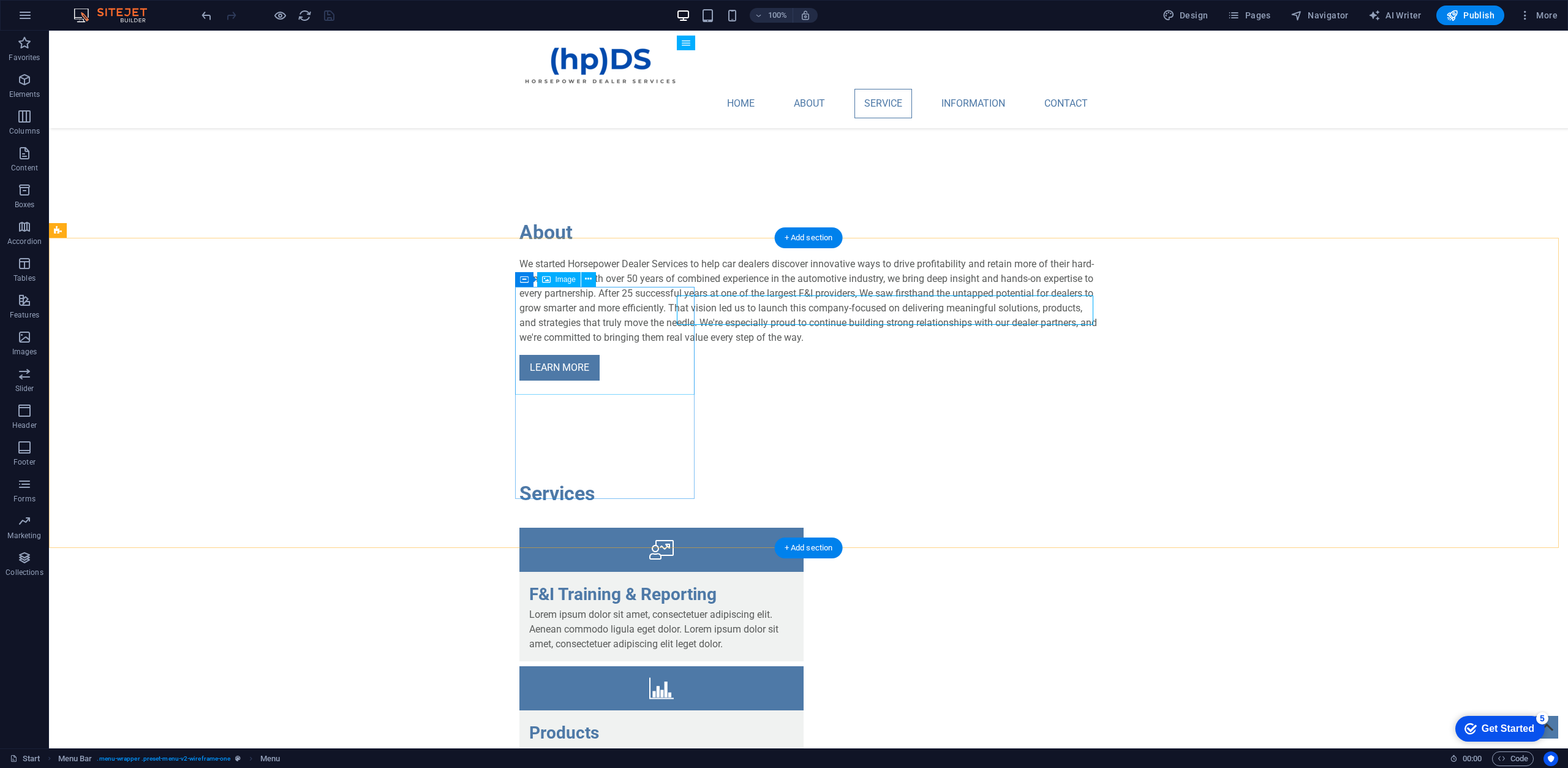
select select "%"
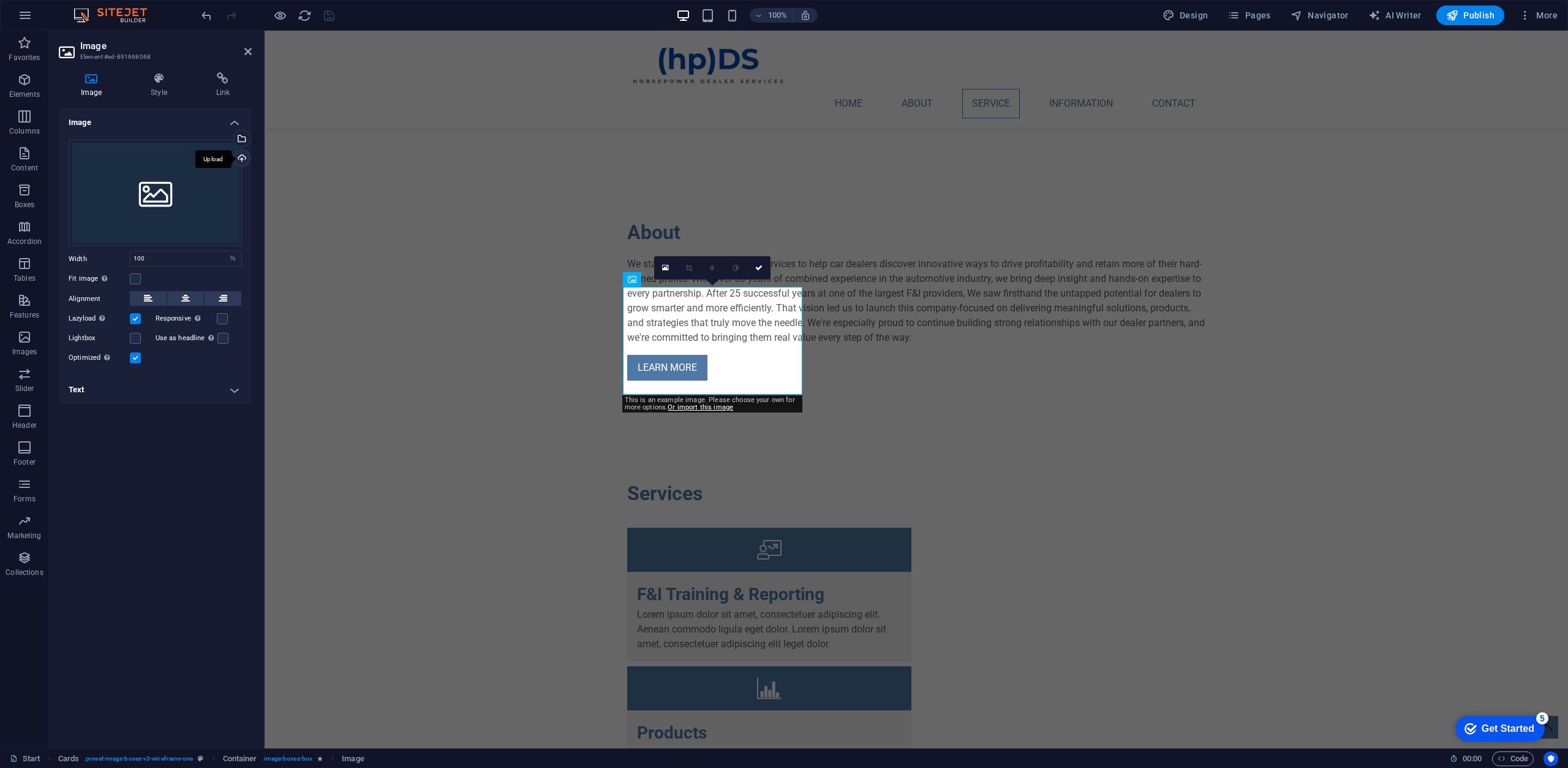
click at [244, 156] on div "Upload" at bounding box center [241, 159] width 18 height 18
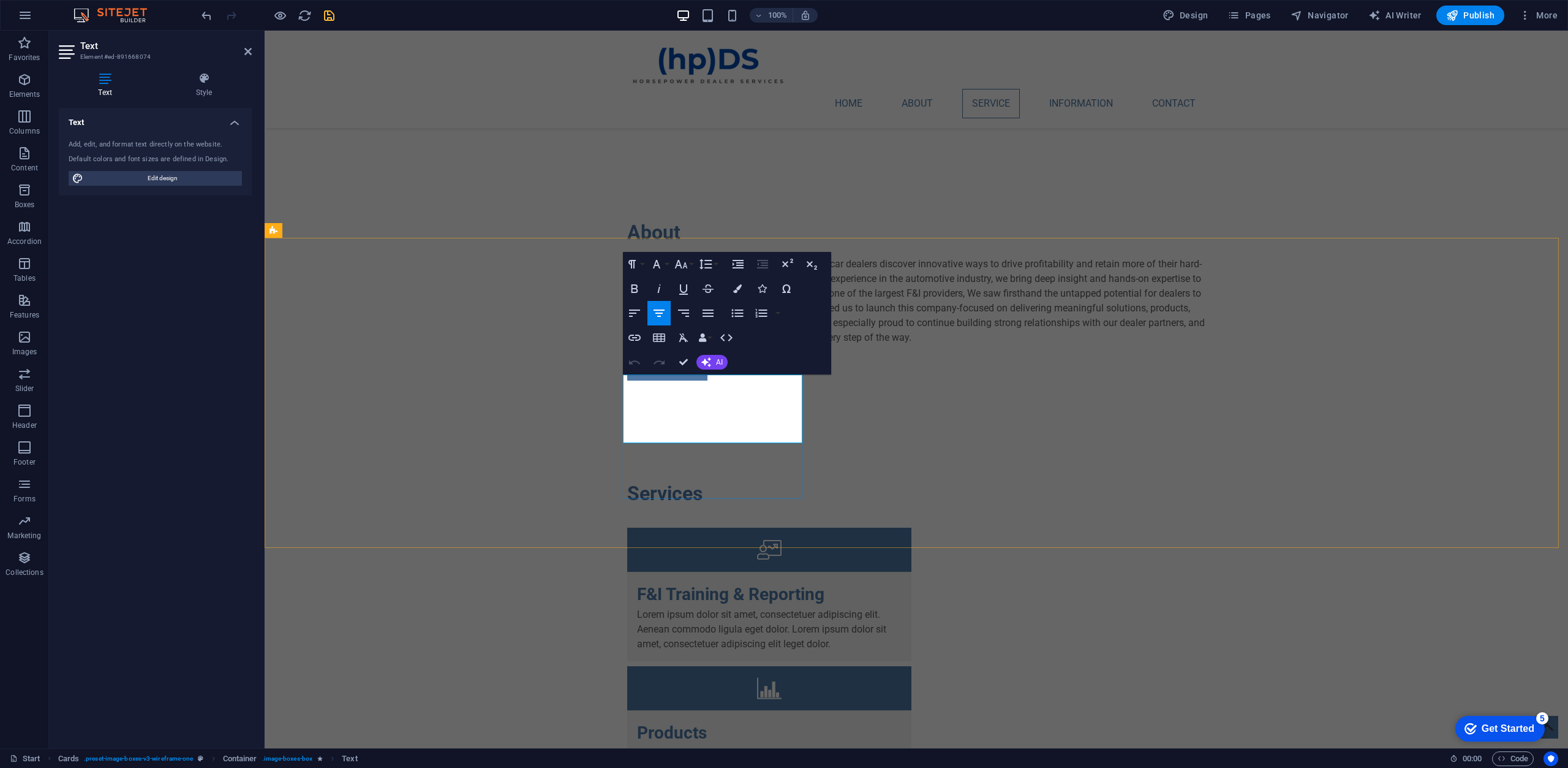
drag, startPoint x: 763, startPoint y: 427, endPoint x: 642, endPoint y: 384, distance: 128.4
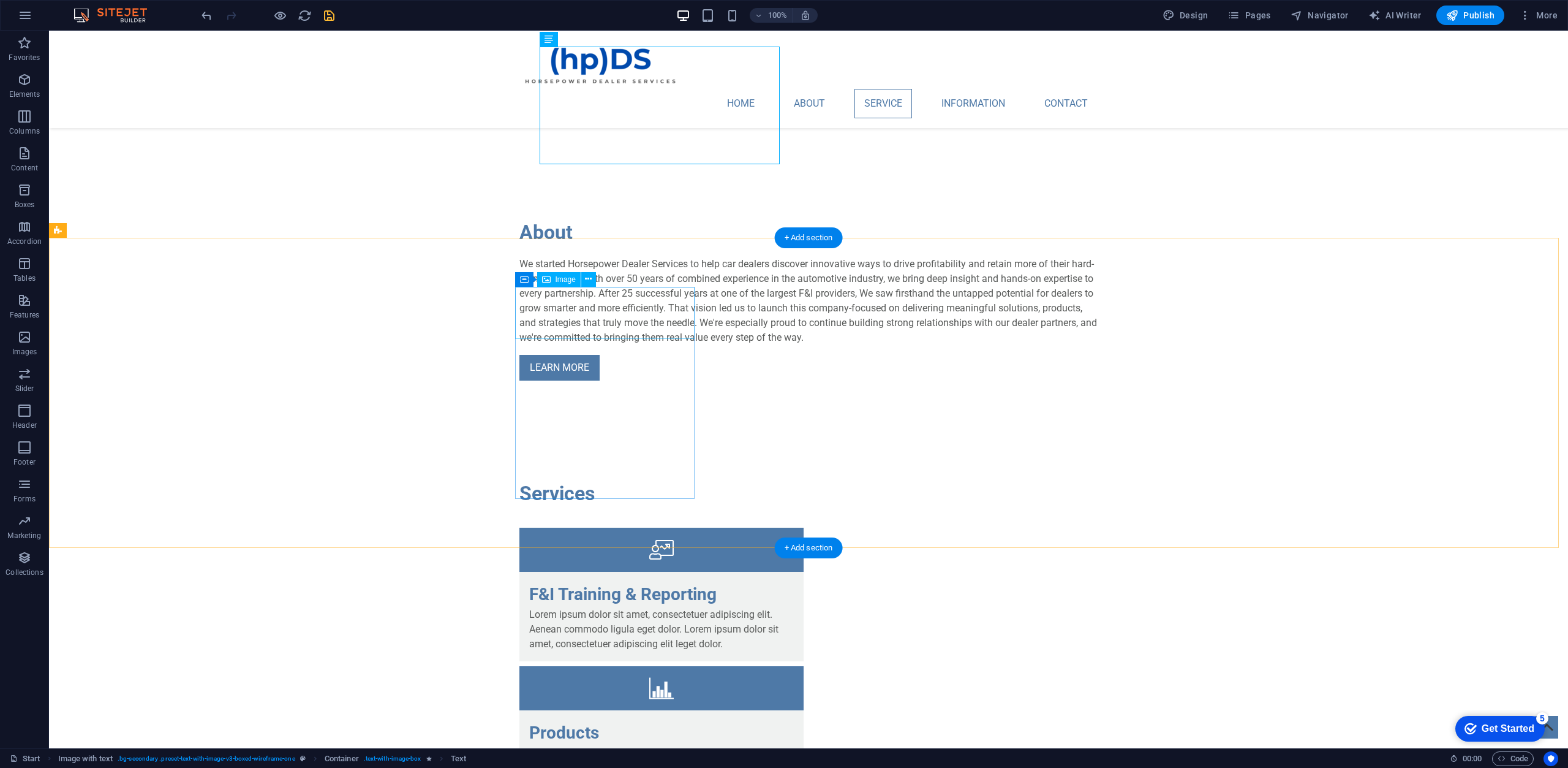
select select "%"
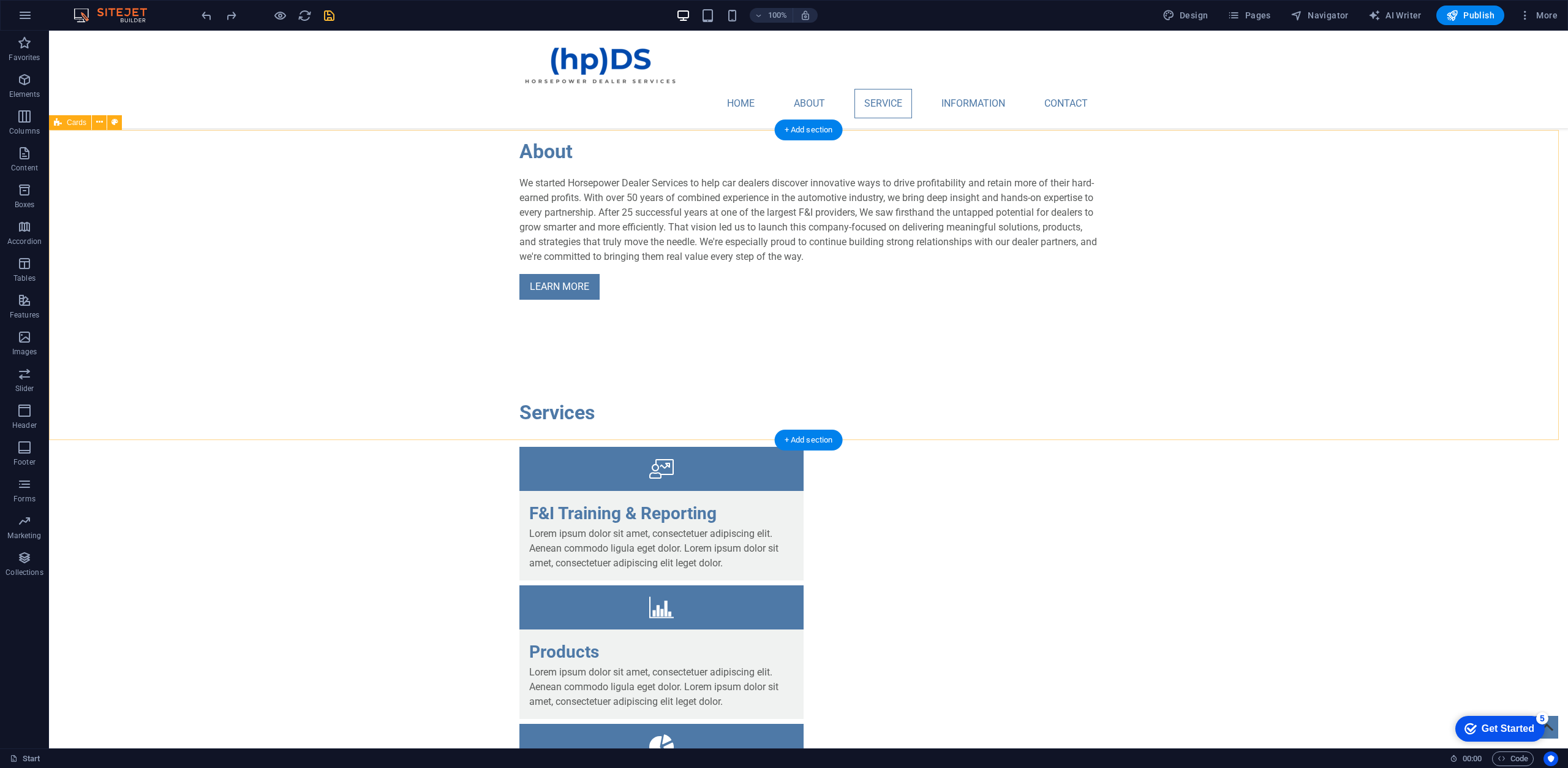
scroll to position [1287, 0]
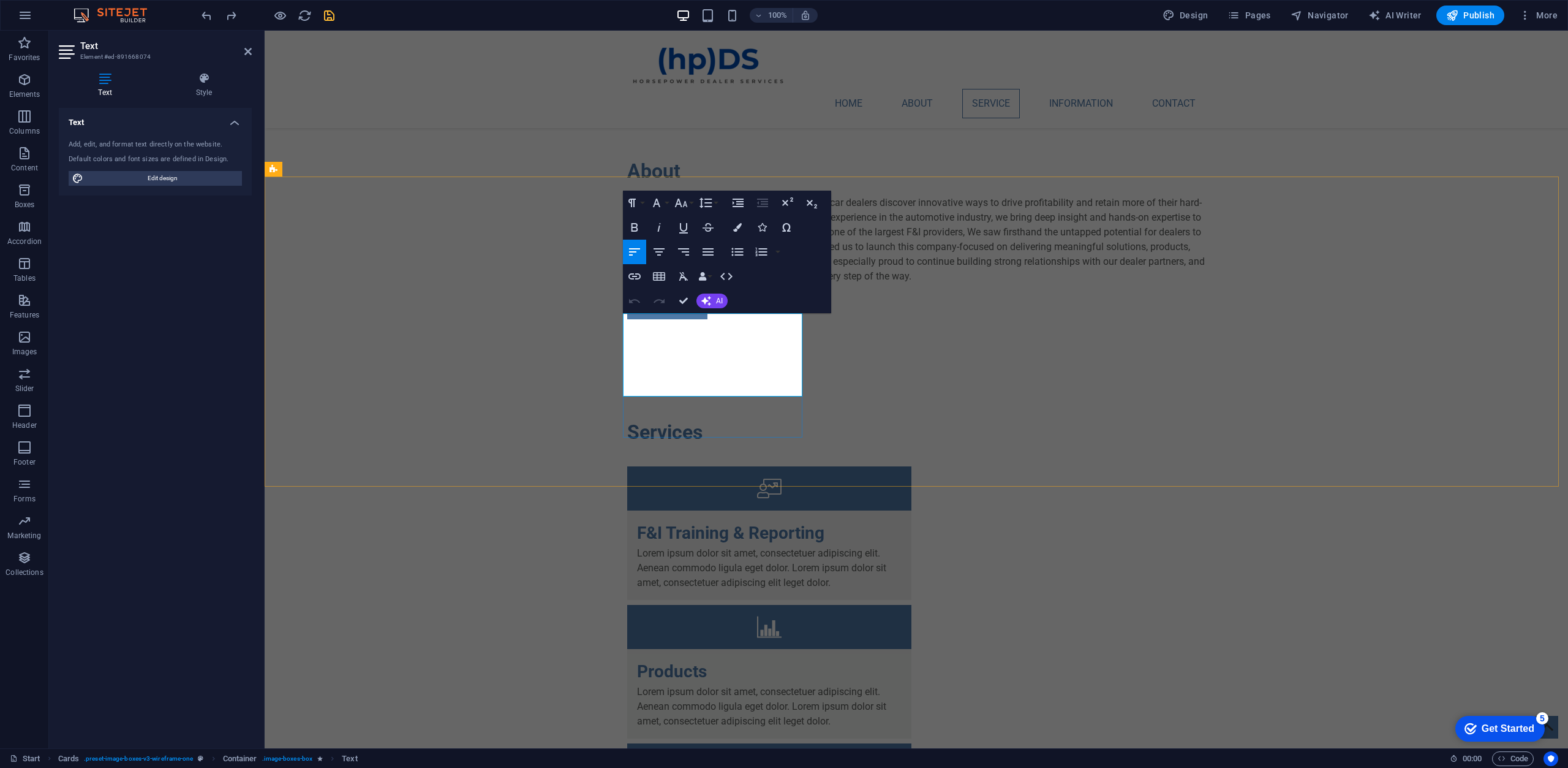
drag, startPoint x: 691, startPoint y: 381, endPoint x: 631, endPoint y: 306, distance: 96.0
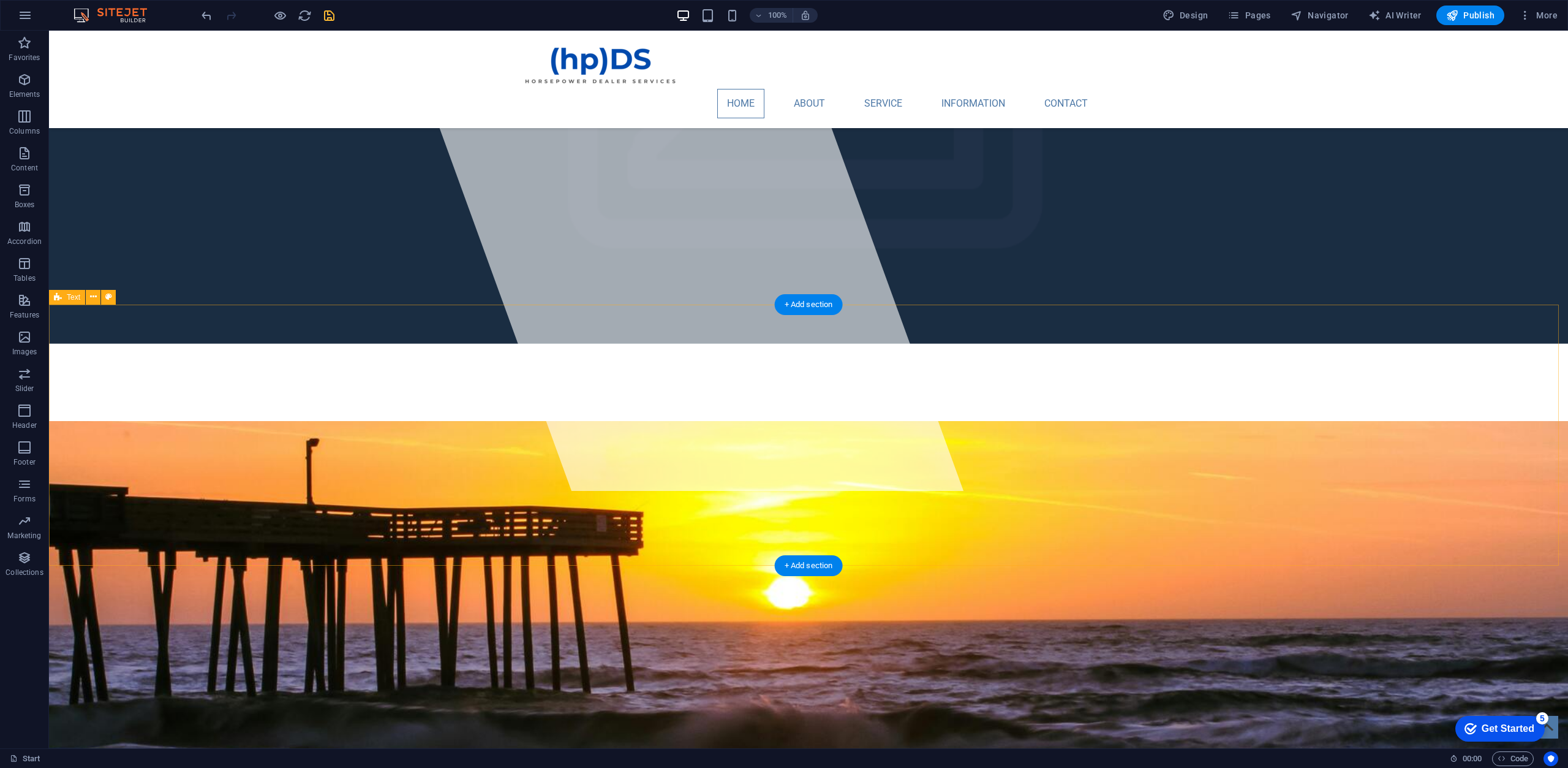
scroll to position [0, 0]
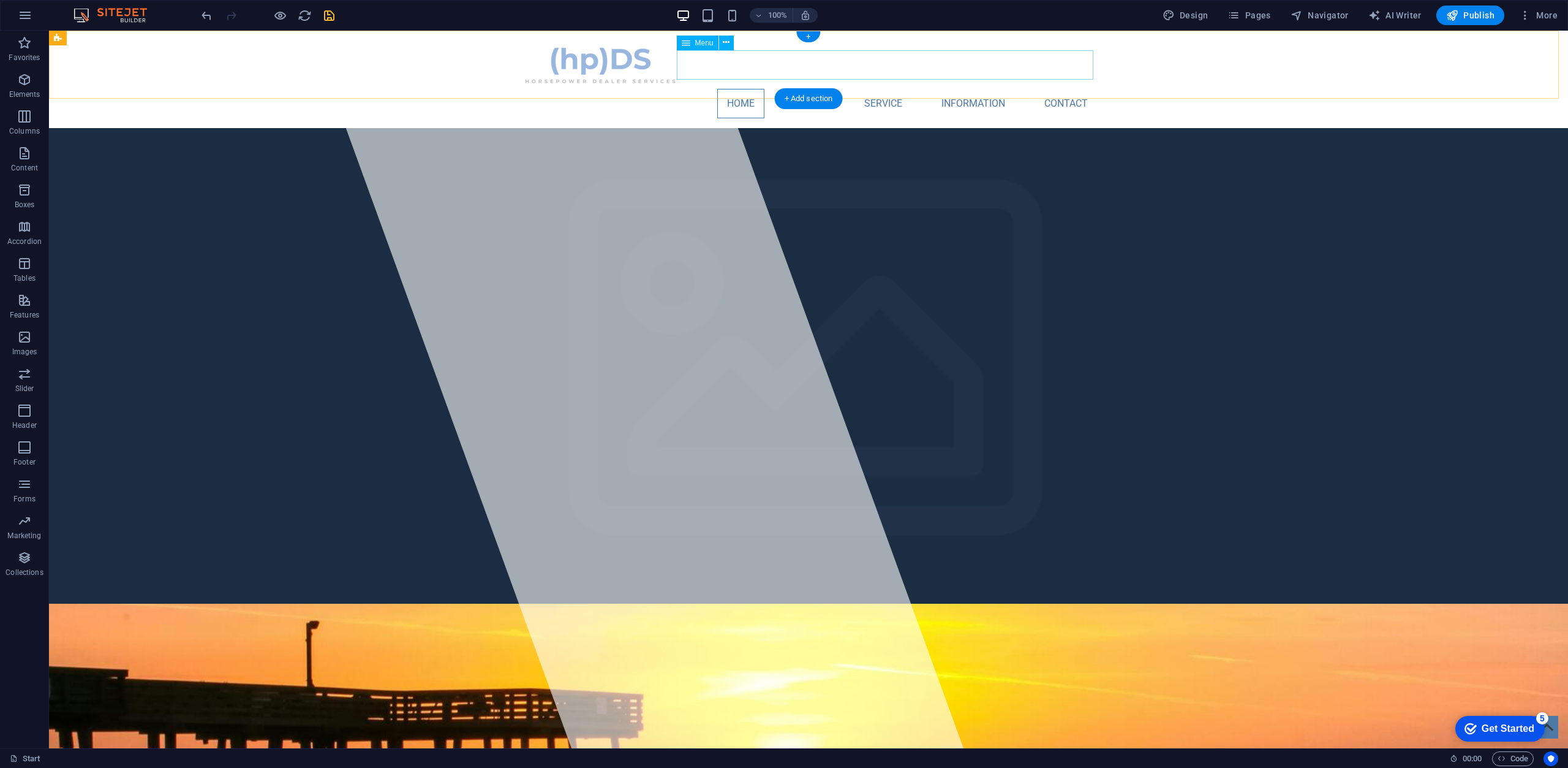
click at [813, 89] on nav "Home About Service Information Contact" at bounding box center [808, 103] width 578 height 30
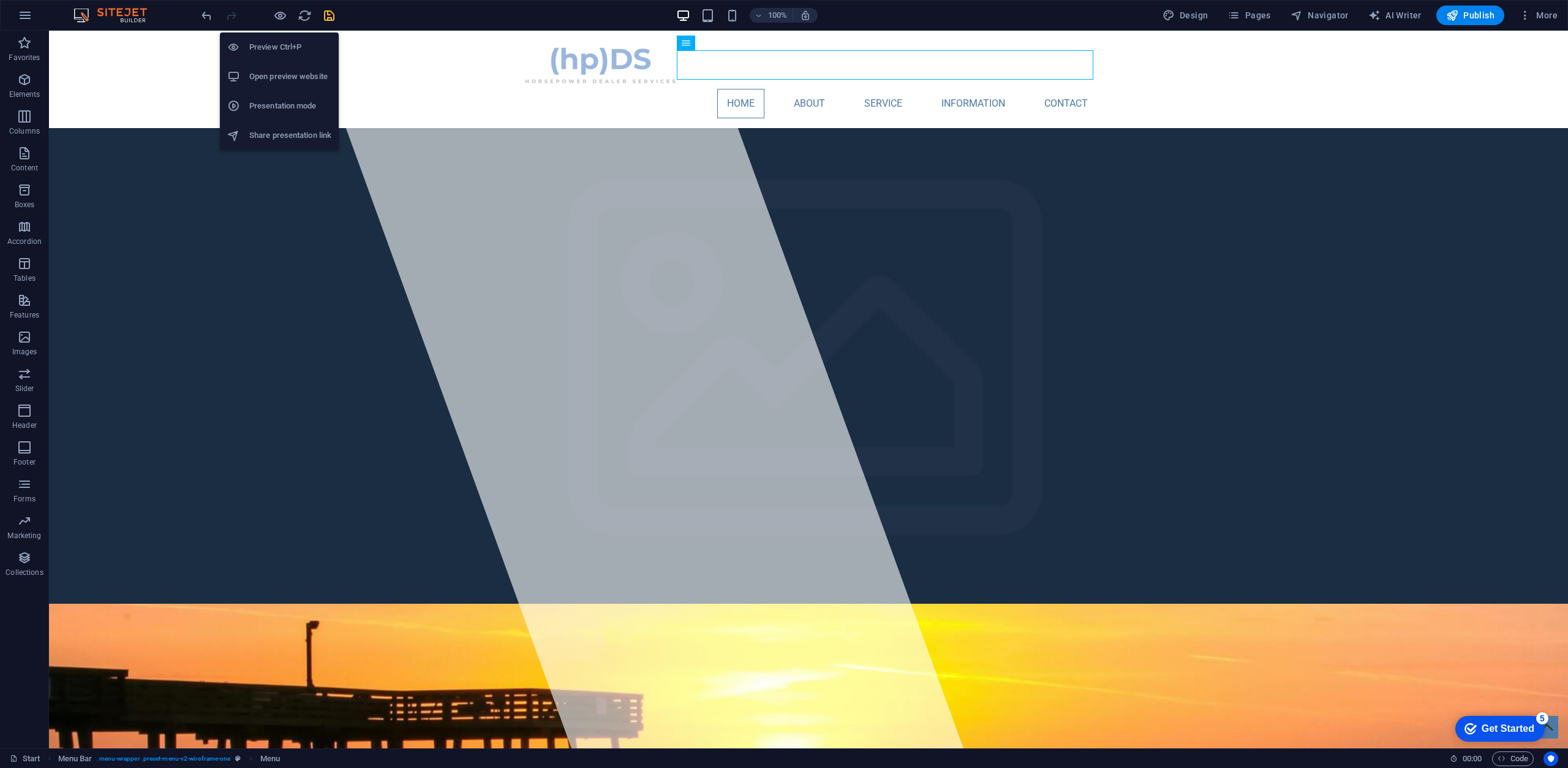
click at [305, 74] on h6 "Open preview website" at bounding box center [290, 77] width 82 height 15
